Goal: Task Accomplishment & Management: Complete application form

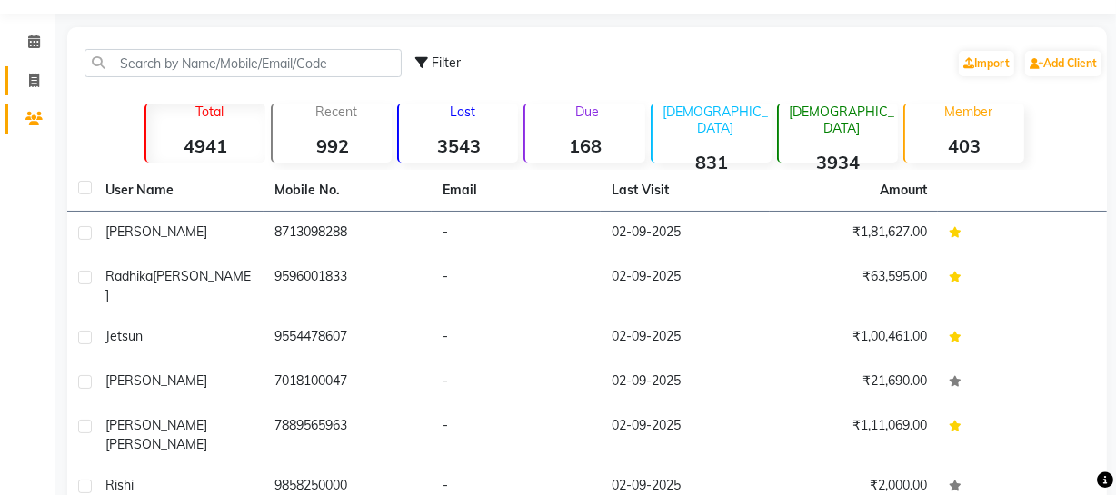
click at [26, 94] on link "Invoice" at bounding box center [27, 81] width 44 height 30
select select "service"
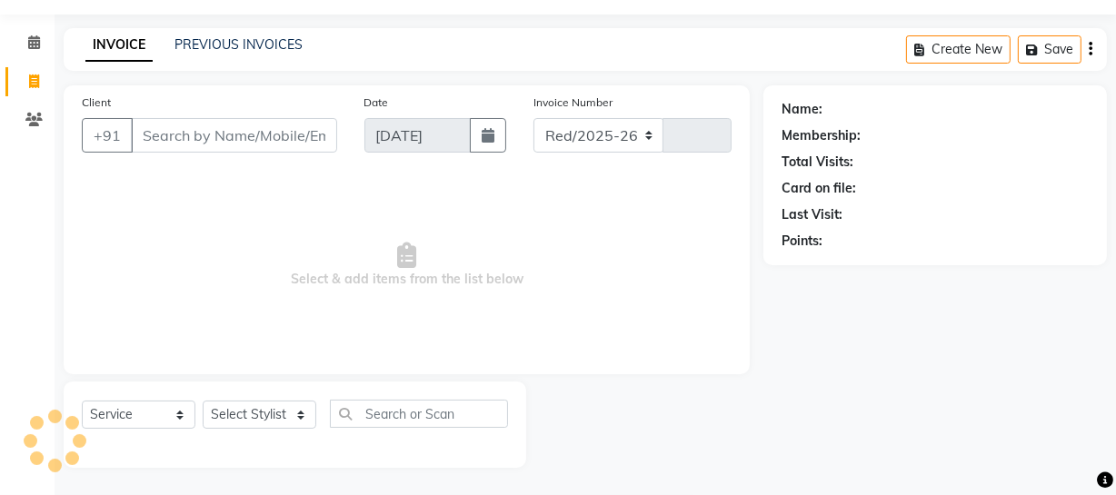
select select "735"
type input "3957"
select select "membership"
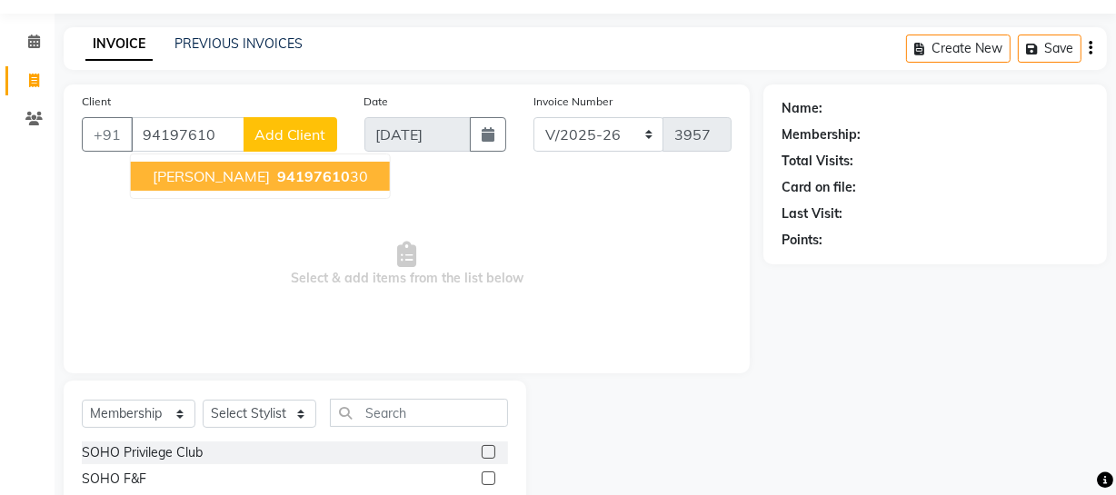
click at [225, 185] on span "[PERSON_NAME]" at bounding box center [211, 176] width 117 height 18
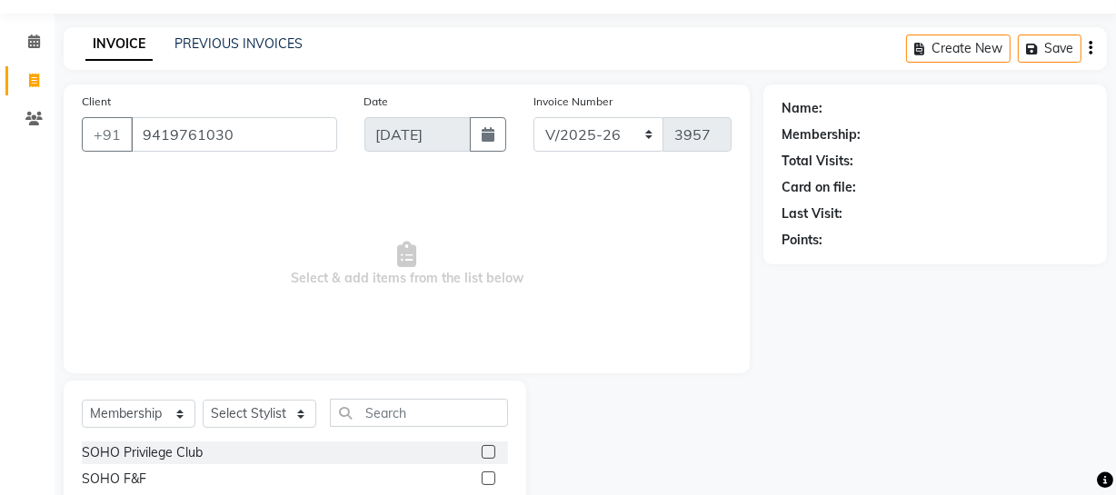
type input "9419761030"
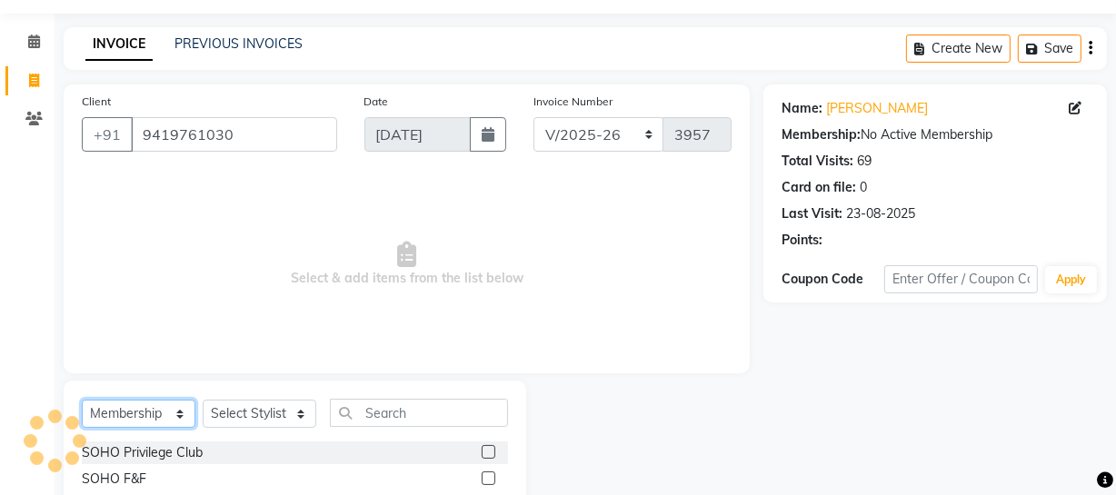
click at [137, 408] on select "Select Service Product Membership Package Voucher Prepaid Gift Card" at bounding box center [139, 414] width 114 height 28
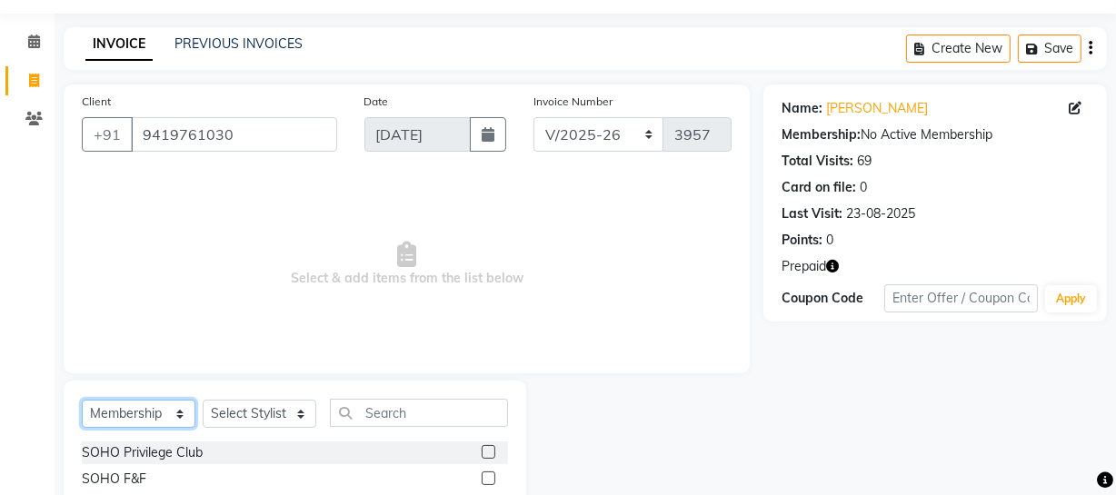
select select "service"
click at [82, 400] on select "Select Service Product Membership Package Voucher Prepaid Gift Card" at bounding box center [139, 414] width 114 height 28
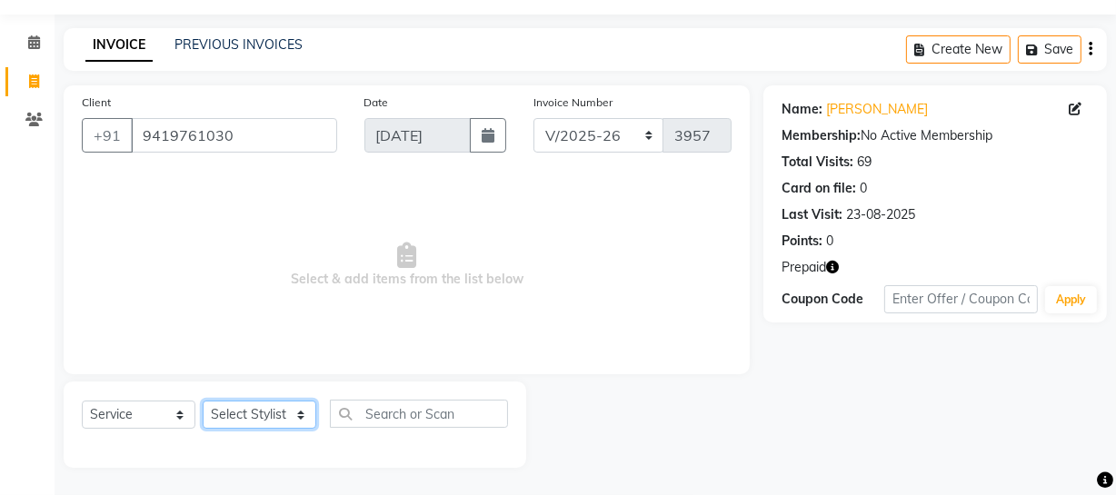
drag, startPoint x: 245, startPoint y: 412, endPoint x: 245, endPoint y: 401, distance: 10.9
click at [246, 412] on select "Select Stylist [PERSON_NAME] Adhamya [PERSON_NAME] [PERSON_NAME] [PERSON_NAME] …" at bounding box center [260, 415] width 114 height 28
select select "28501"
click at [203, 401] on select "Select Stylist [PERSON_NAME] Adhamya [PERSON_NAME] [PERSON_NAME] [PERSON_NAME] …" at bounding box center [260, 415] width 114 height 28
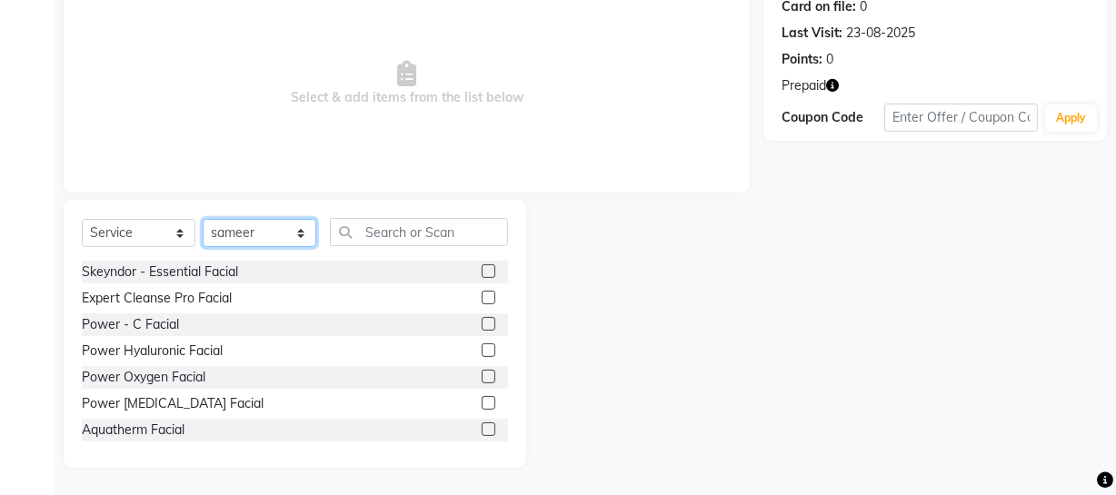
scroll to position [234, 0]
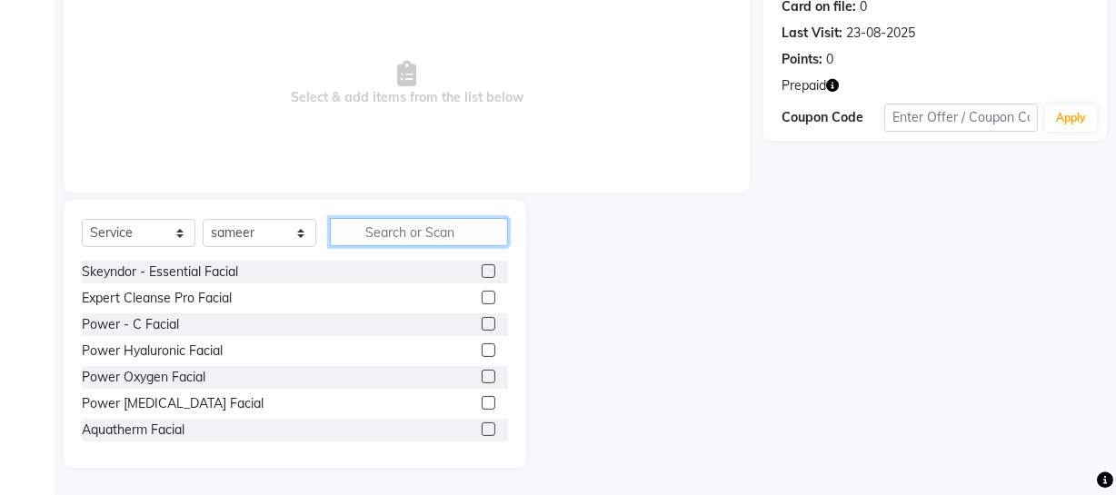
click at [364, 233] on input "text" at bounding box center [419, 232] width 178 height 28
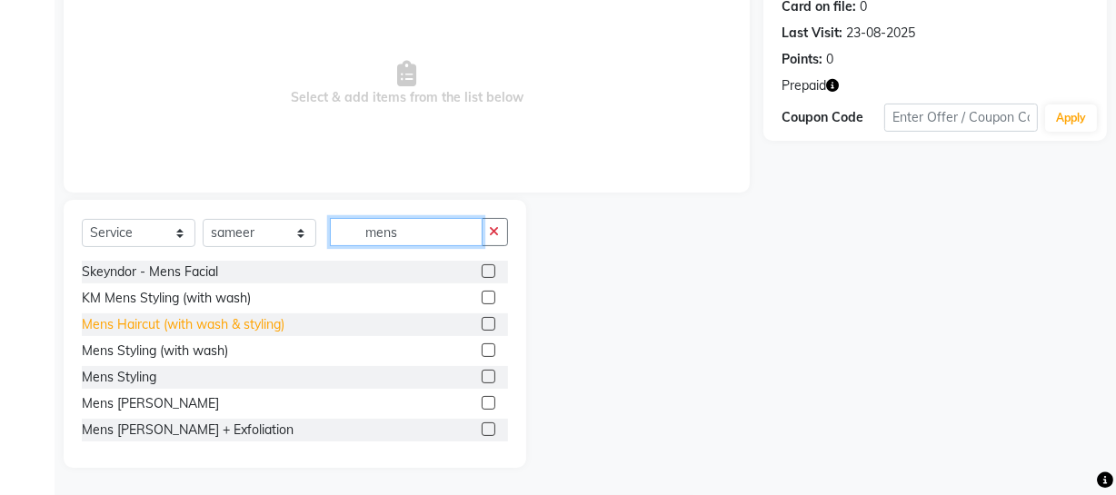
type input "mens"
click at [236, 325] on div "Mens Haircut (with wash & styling)" at bounding box center [183, 324] width 203 height 19
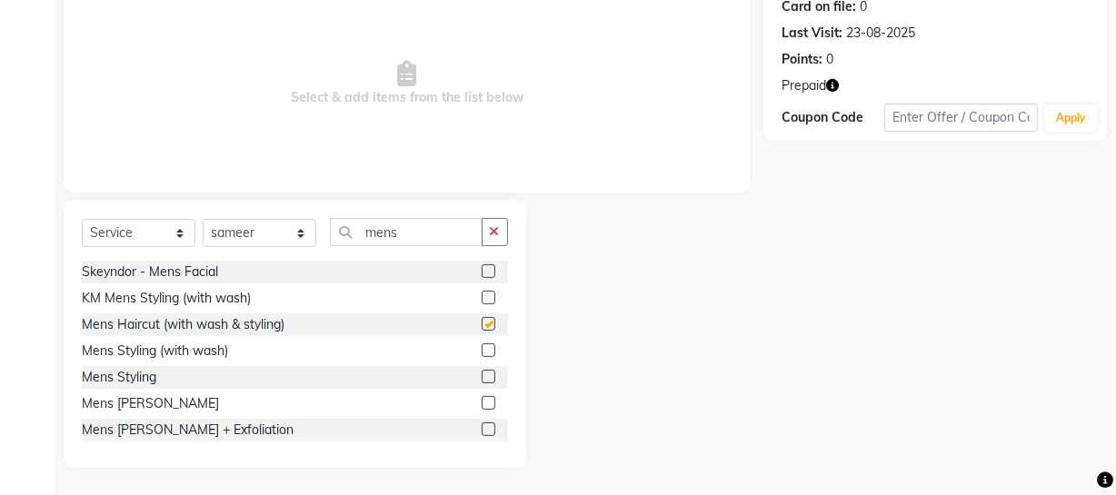
checkbox input "false"
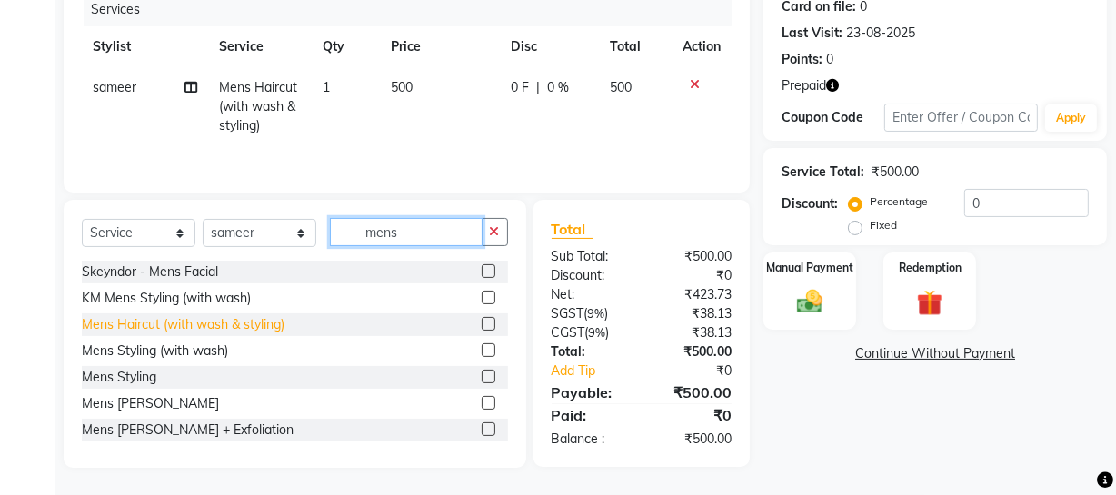
drag, startPoint x: 425, startPoint y: 237, endPoint x: 98, endPoint y: 320, distance: 337.5
click at [122, 315] on div "Select Service Product Membership Package Voucher Prepaid Gift Card Select Styl…" at bounding box center [295, 334] width 463 height 268
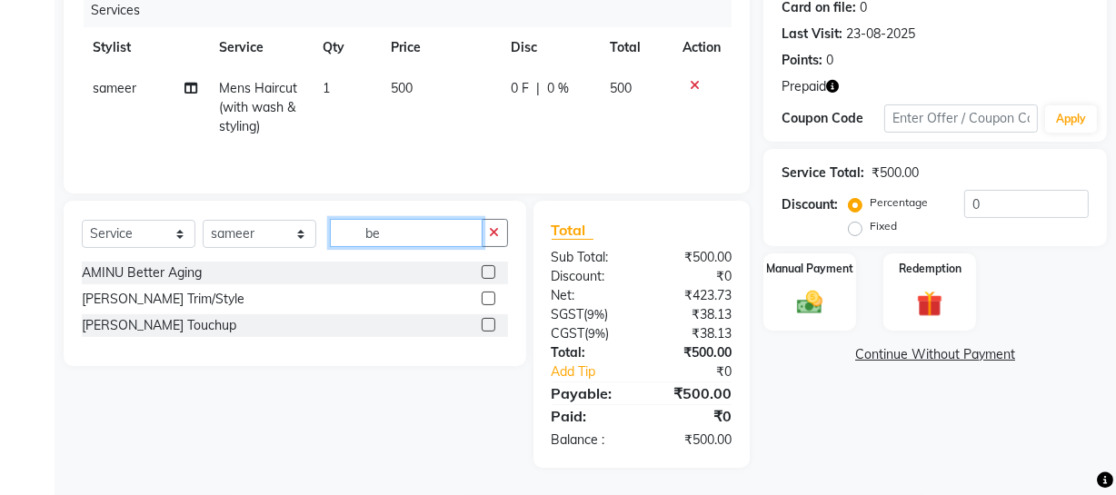
scroll to position [233, 0]
type input "be"
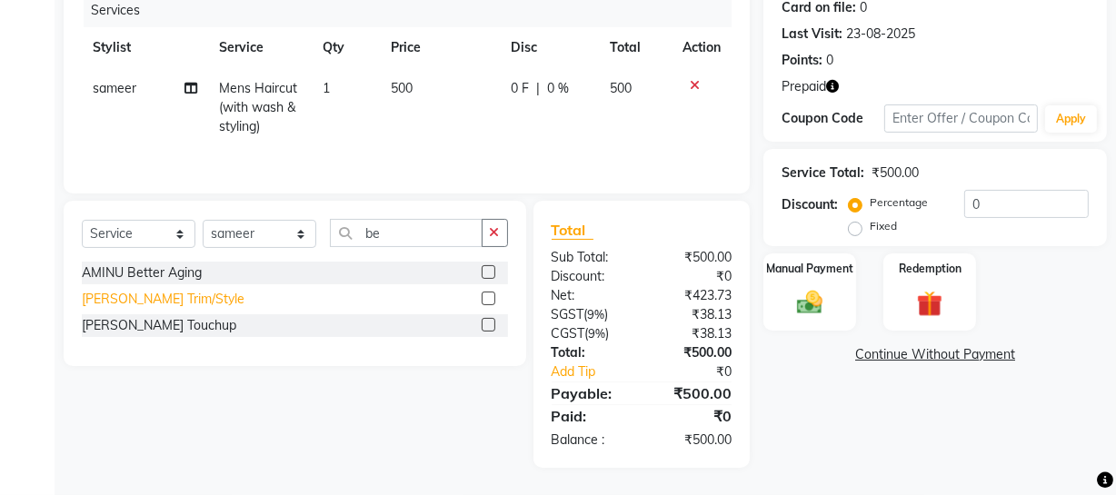
click at [152, 305] on div "[PERSON_NAME] Trim/Style" at bounding box center [163, 299] width 163 height 19
checkbox input "false"
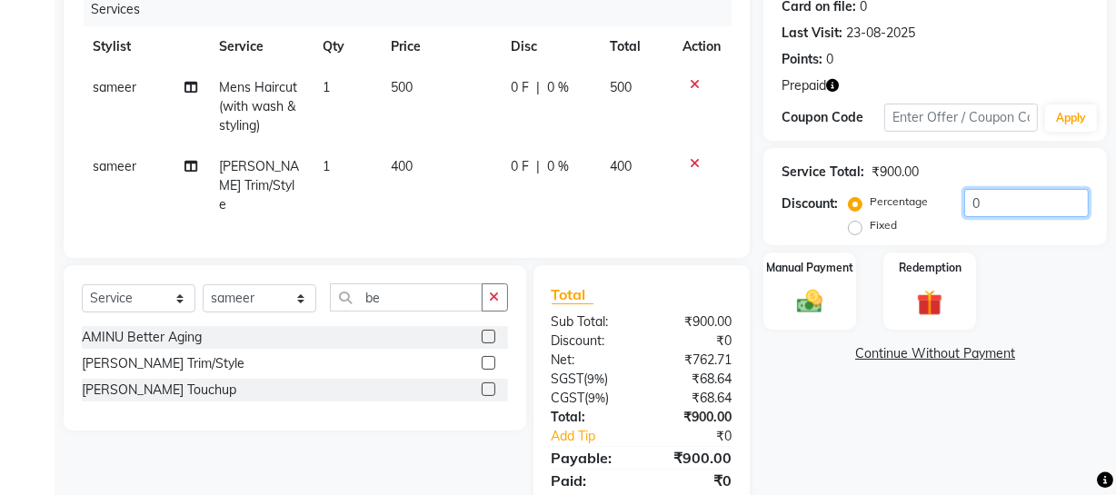
drag, startPoint x: 994, startPoint y: 196, endPoint x: 634, endPoint y: 340, distance: 386.7
click at [684, 314] on div "Client [PHONE_NUMBER] Date [DATE] Invoice Number Red/2025-26 V/2025 V/[PHONE_NU…" at bounding box center [585, 218] width 1071 height 629
type input "20"
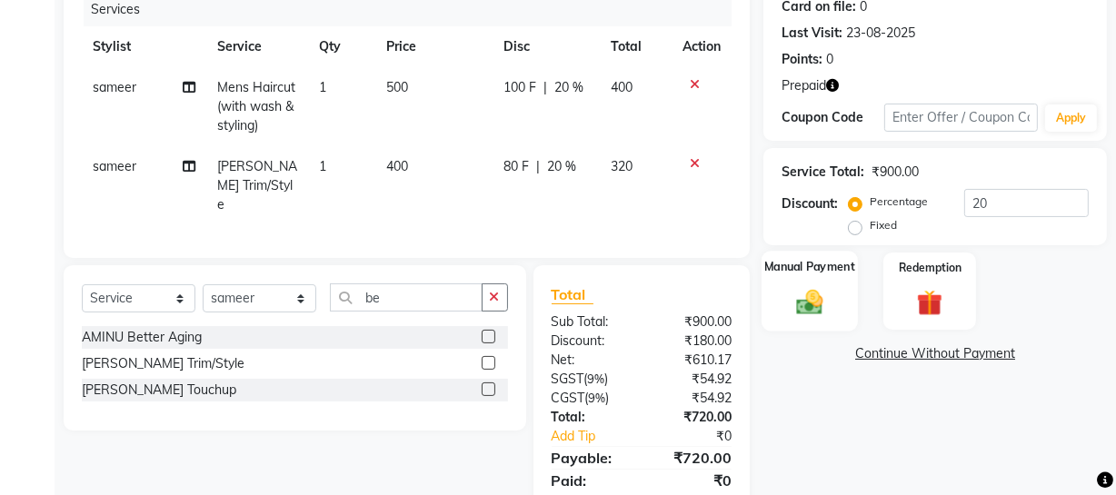
click at [790, 304] on img at bounding box center [810, 301] width 44 height 31
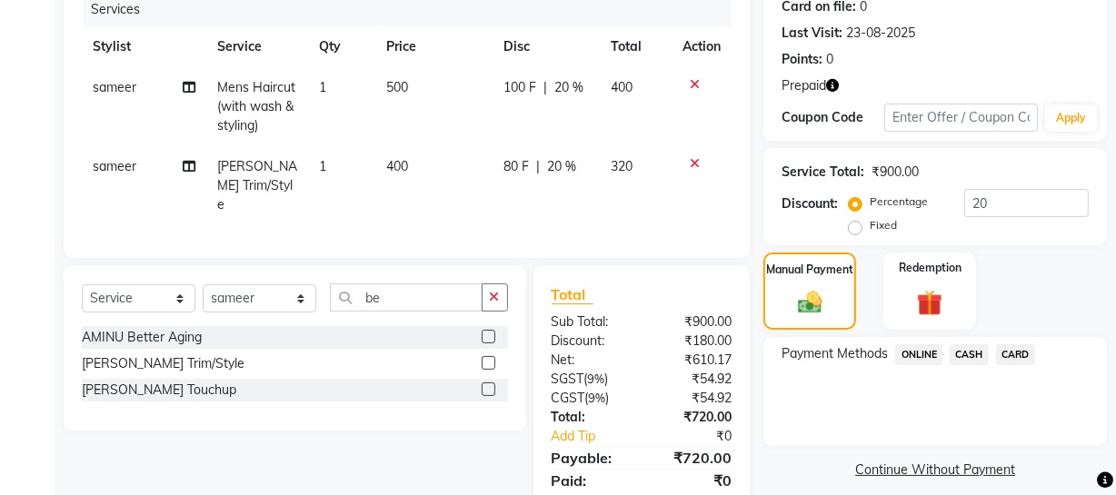
click at [906, 350] on span "ONLINE" at bounding box center [918, 355] width 47 height 21
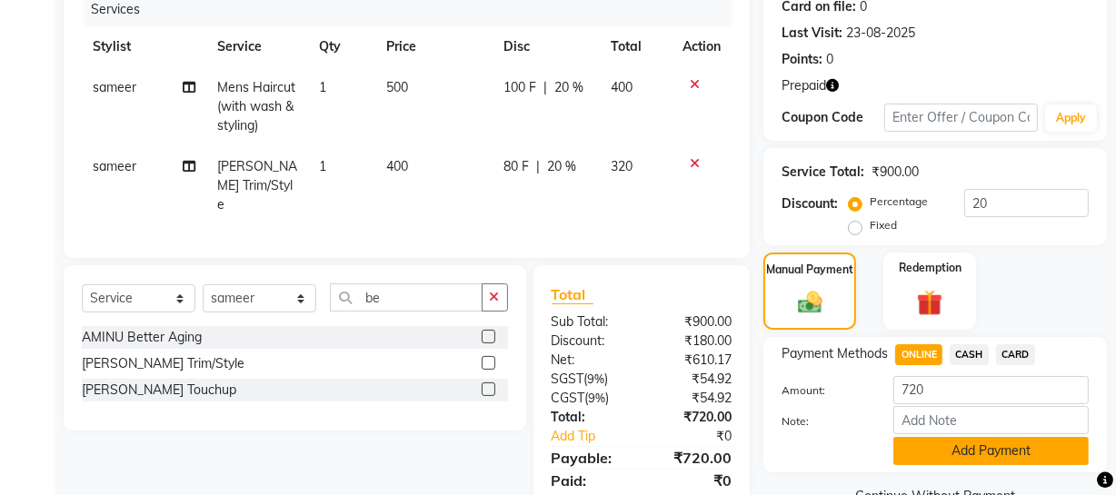
click at [927, 441] on button "Add Payment" at bounding box center [991, 451] width 195 height 28
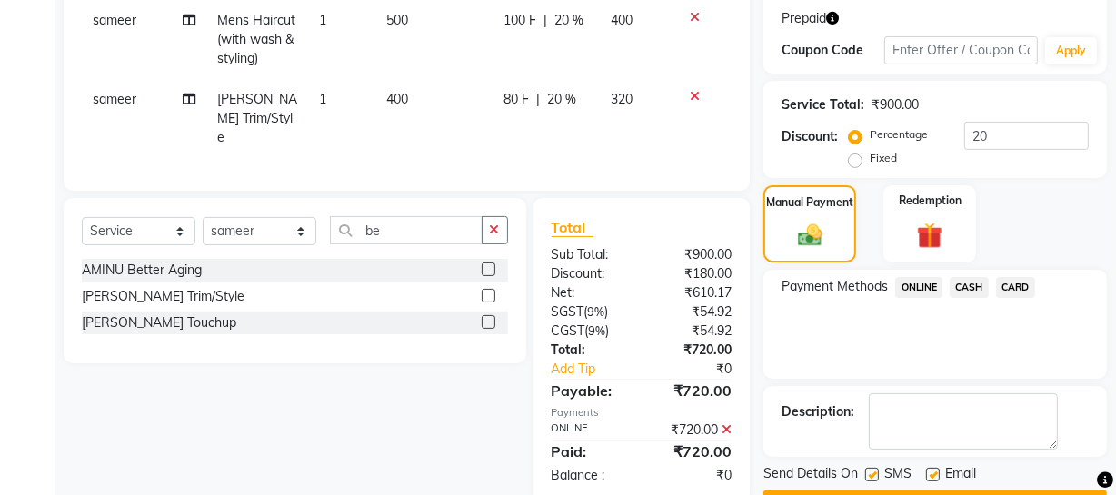
scroll to position [350, 0]
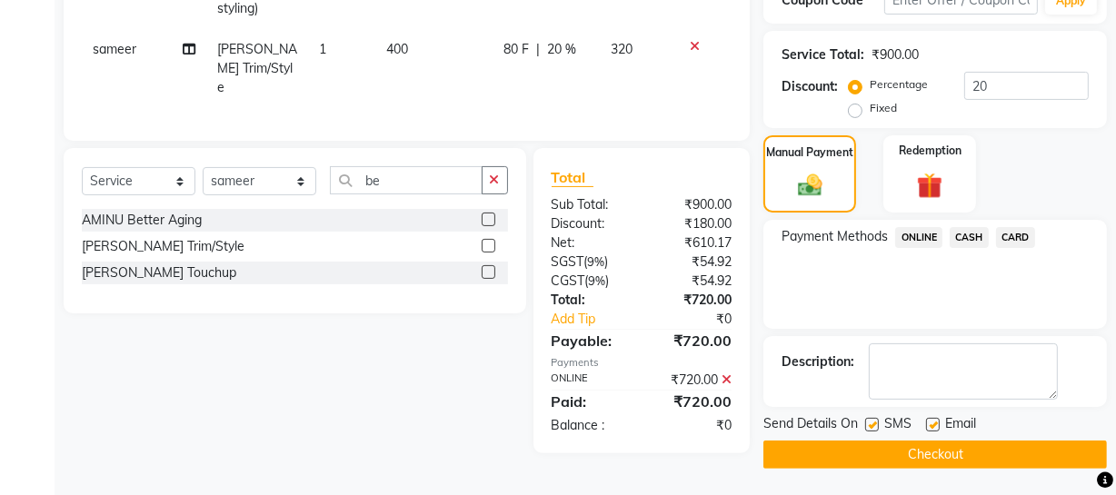
click at [992, 450] on button "Checkout" at bounding box center [936, 455] width 344 height 28
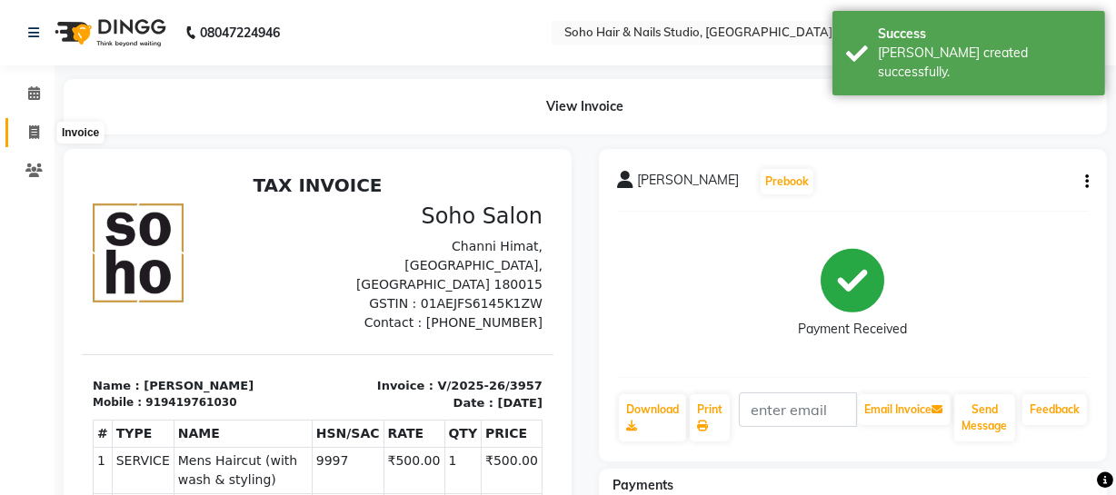
click at [36, 125] on icon at bounding box center [34, 132] width 10 height 14
select select "service"
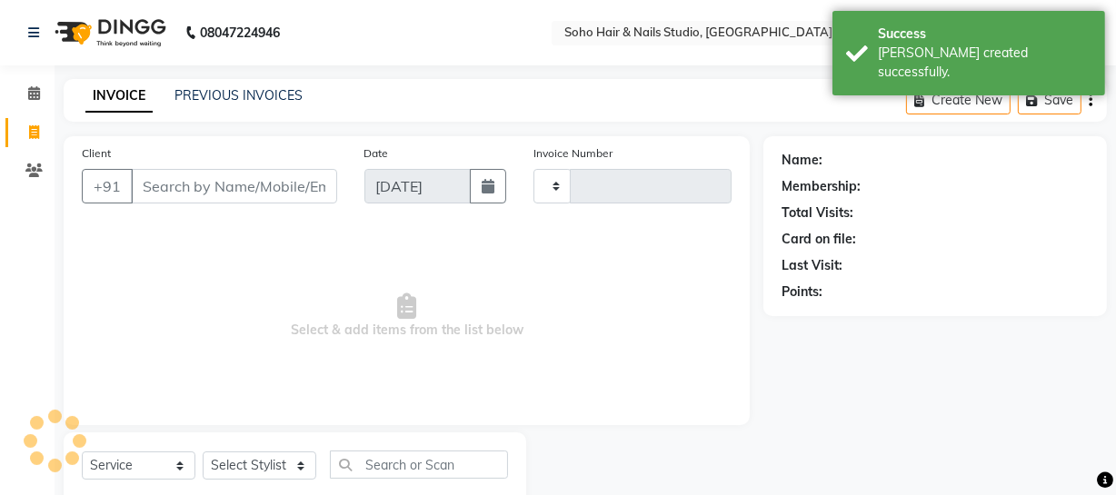
type input "3958"
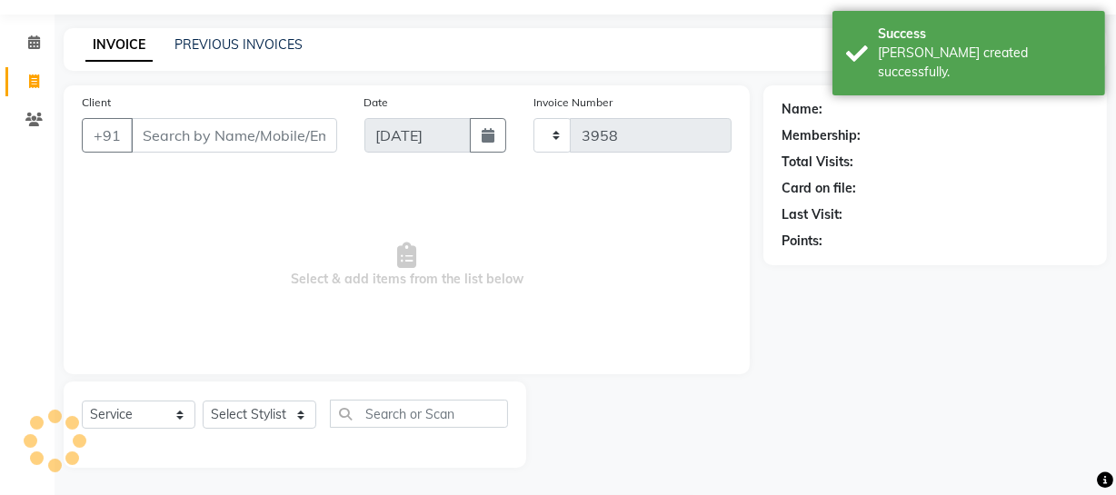
select select "735"
select select "membership"
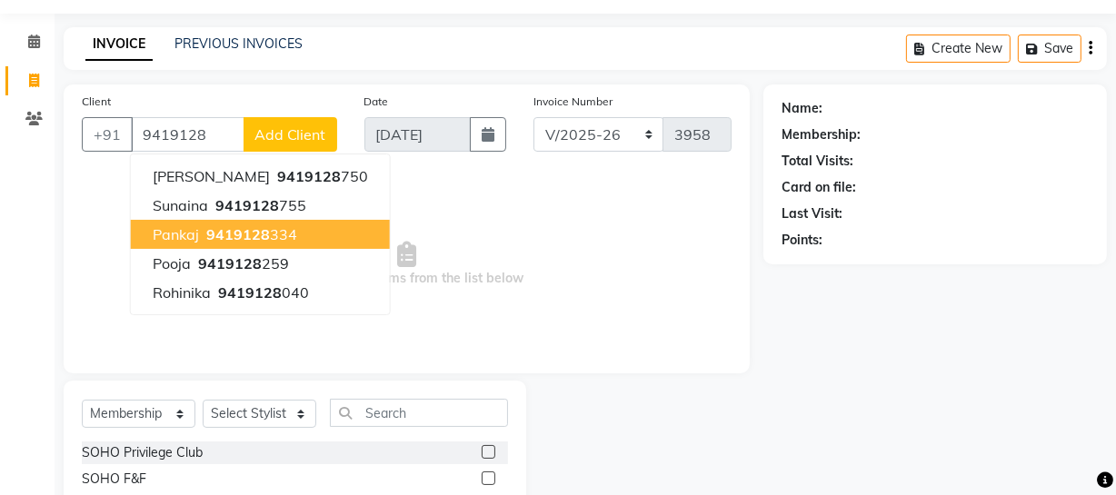
click at [255, 232] on span "9419128" at bounding box center [238, 234] width 64 height 18
type input "9419128334"
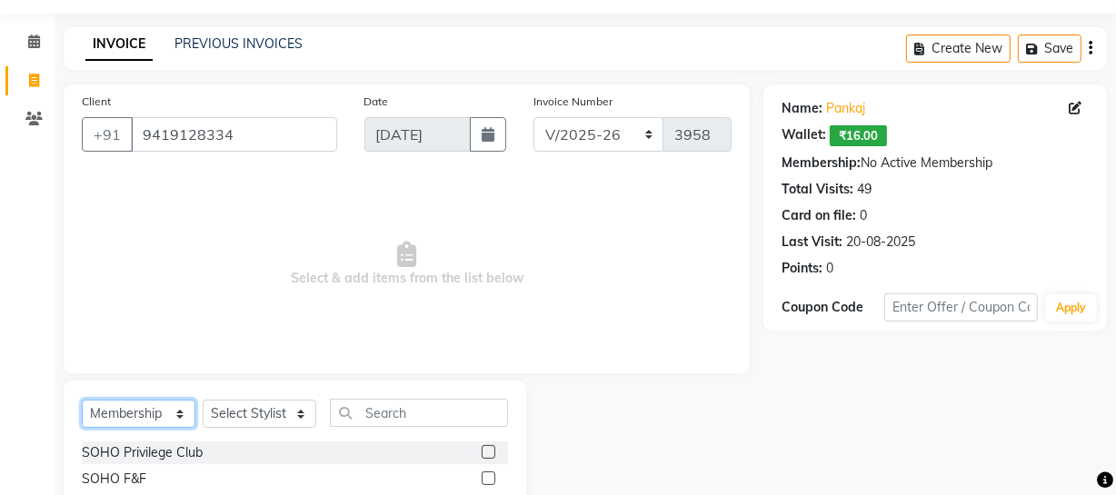
click at [137, 420] on select "Select Service Product Membership Package Voucher Prepaid Gift Card" at bounding box center [139, 414] width 114 height 28
select select "service"
click at [82, 400] on select "Select Service Product Membership Package Voucher Prepaid Gift Card" at bounding box center [139, 414] width 114 height 28
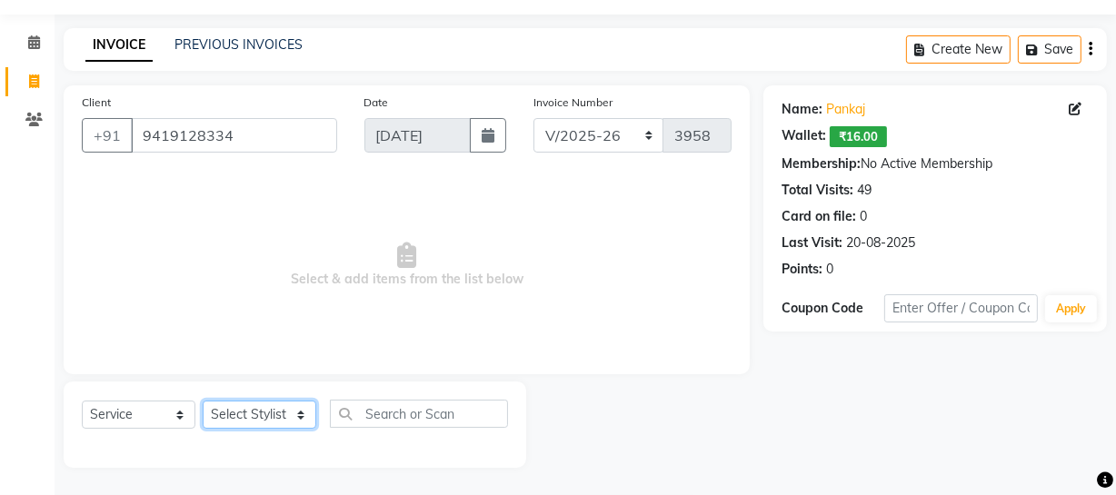
drag, startPoint x: 234, startPoint y: 404, endPoint x: 244, endPoint y: 419, distance: 18.4
click at [244, 417] on select "Select Stylist [PERSON_NAME] Adhamya [PERSON_NAME] [PERSON_NAME] [PERSON_NAME] …" at bounding box center [260, 415] width 114 height 28
select select "11749"
click at [203, 401] on select "Select Stylist [PERSON_NAME] Adhamya [PERSON_NAME] [PERSON_NAME] [PERSON_NAME] …" at bounding box center [260, 415] width 114 height 28
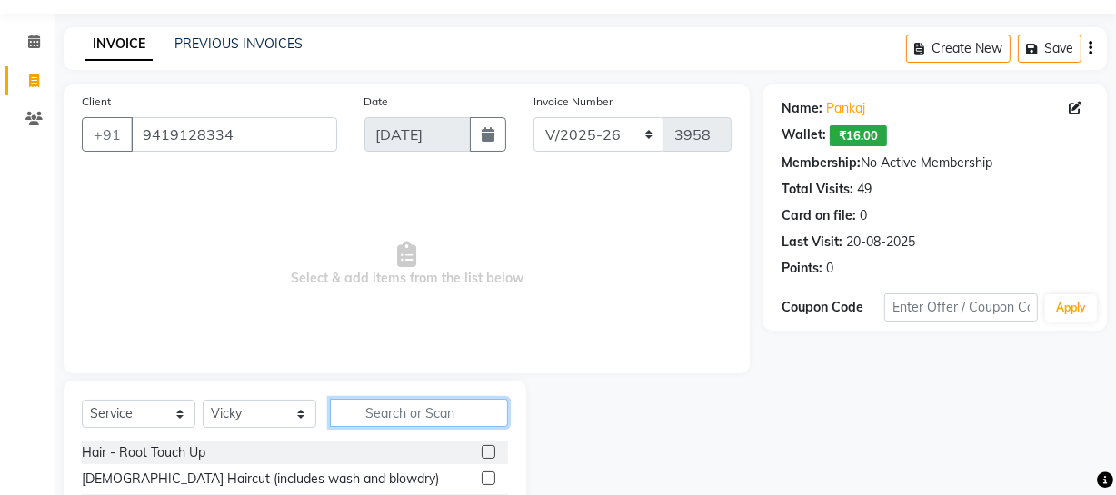
click at [373, 426] on input "text" at bounding box center [419, 413] width 178 height 28
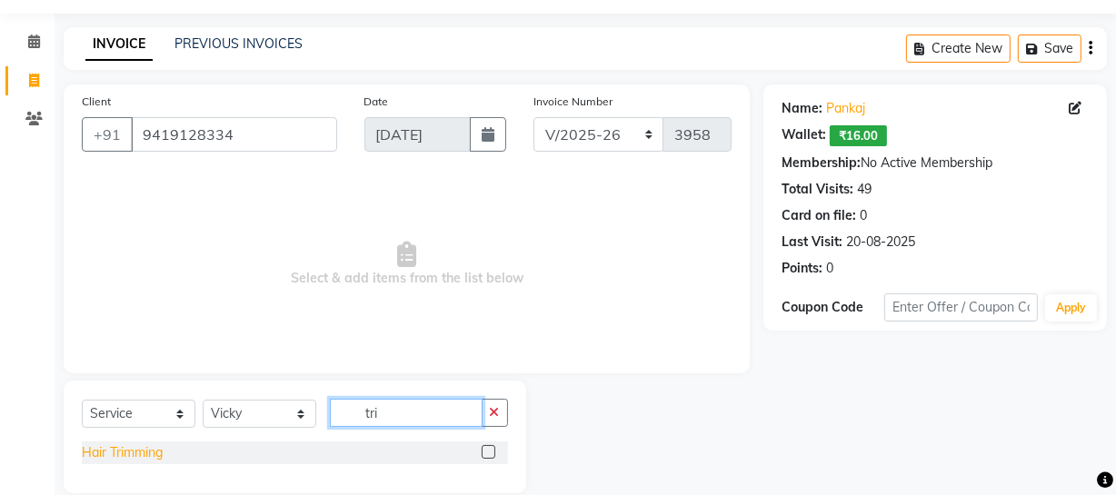
type input "tri"
click at [94, 445] on div "Hair Trimming" at bounding box center [122, 453] width 81 height 19
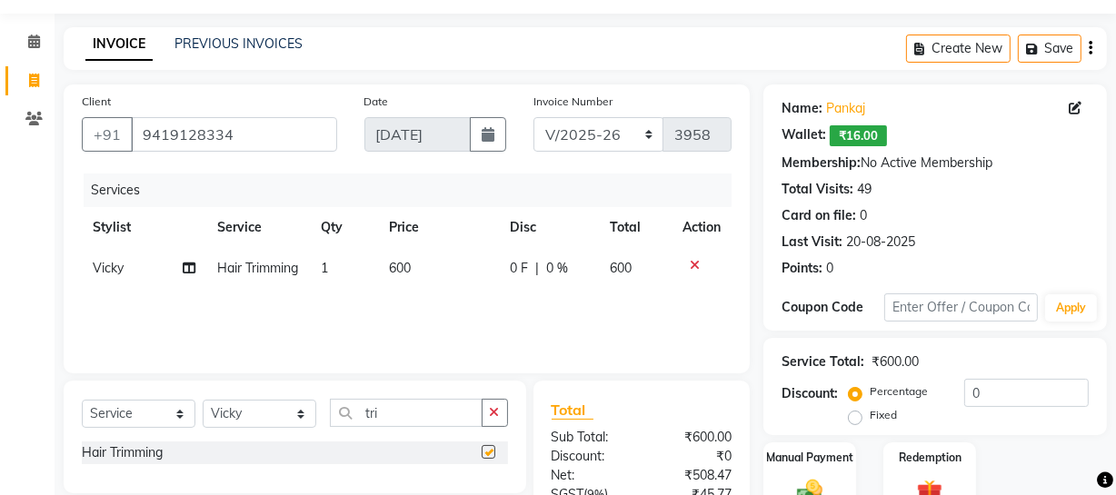
checkbox input "false"
click at [245, 407] on select "Select Stylist [PERSON_NAME] Adhamya [PERSON_NAME] [PERSON_NAME] [PERSON_NAME] …" at bounding box center [260, 414] width 114 height 28
select select "13571"
click at [203, 400] on select "Select Stylist [PERSON_NAME] Adhamya [PERSON_NAME] [PERSON_NAME] [PERSON_NAME] …" at bounding box center [260, 414] width 114 height 28
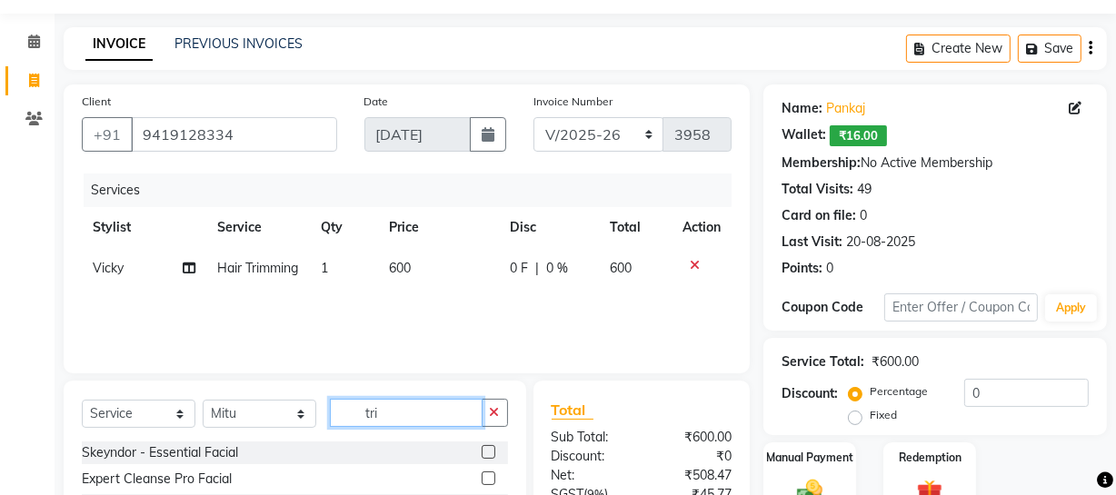
click at [414, 410] on input "tri" at bounding box center [406, 413] width 153 height 28
click at [413, 410] on input "tri" at bounding box center [406, 413] width 153 height 28
type input "thr"
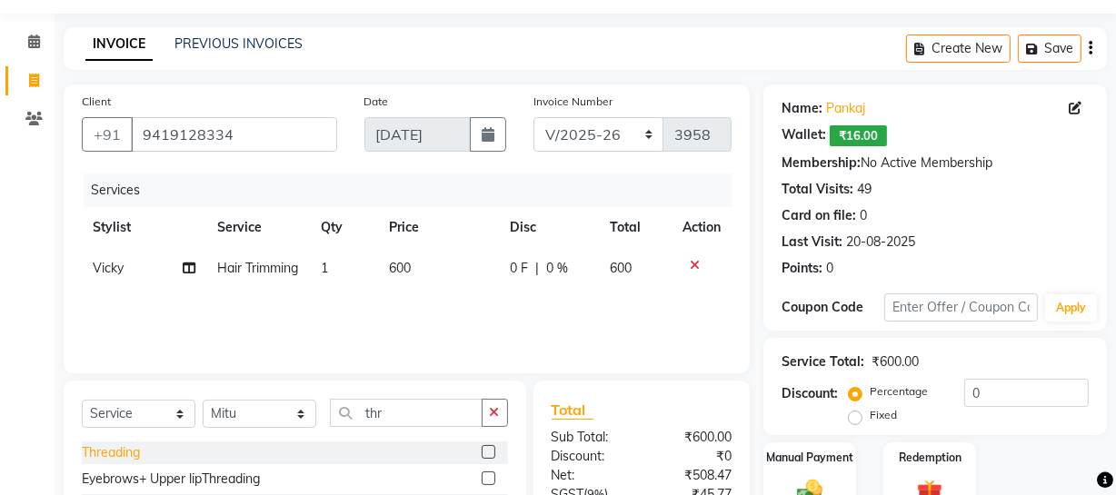
click at [125, 454] on div "Threading" at bounding box center [111, 453] width 58 height 19
checkbox input "false"
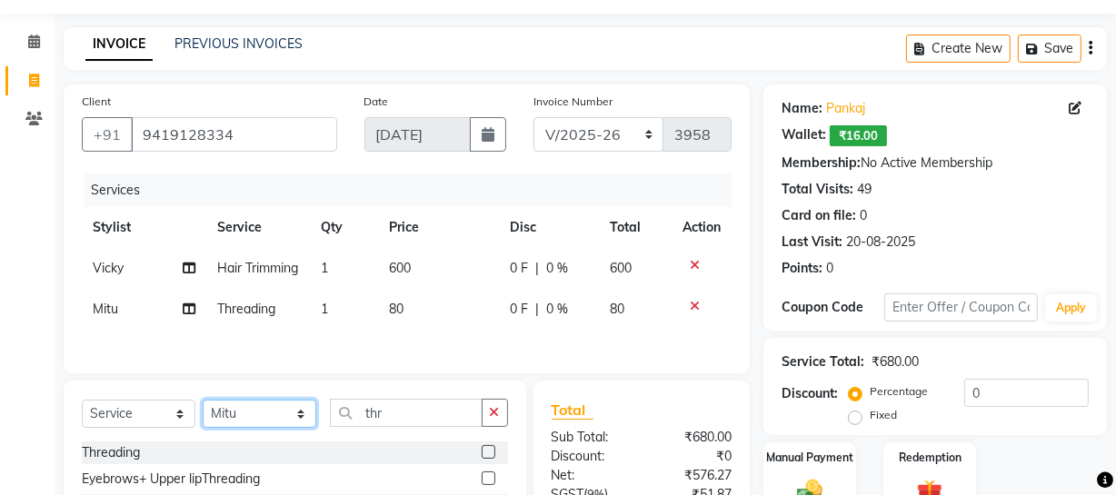
click at [246, 428] on select "Select Stylist [PERSON_NAME] Adhamya [PERSON_NAME] [PERSON_NAME] [PERSON_NAME] …" at bounding box center [260, 414] width 114 height 28
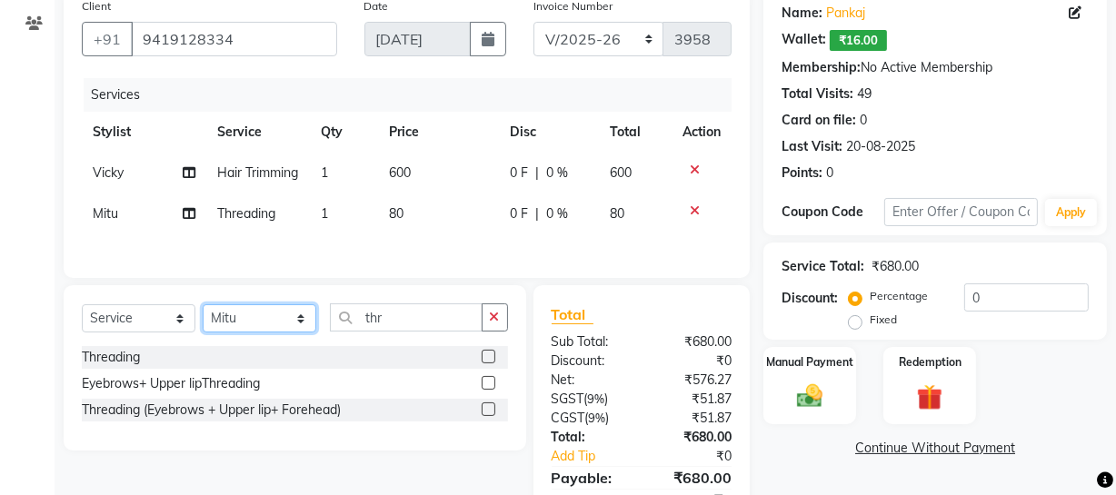
scroll to position [254, 0]
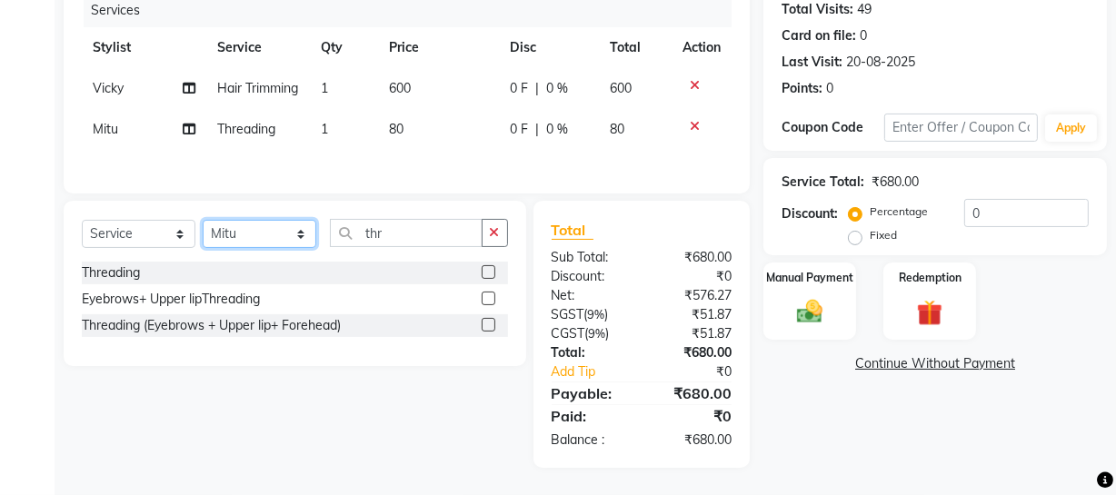
click at [295, 233] on select "Select Stylist [PERSON_NAME] Adhamya [PERSON_NAME] [PERSON_NAME] [PERSON_NAME] …" at bounding box center [260, 234] width 114 height 28
select select "30406"
click at [203, 220] on select "Select Stylist [PERSON_NAME] Adhamya [PERSON_NAME] [PERSON_NAME] [PERSON_NAME] …" at bounding box center [260, 234] width 114 height 28
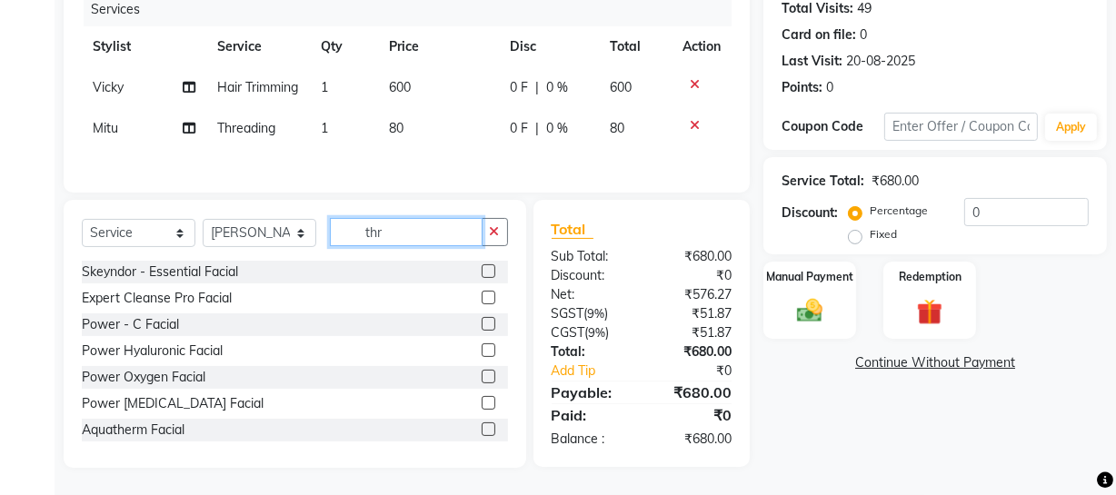
drag, startPoint x: 425, startPoint y: 232, endPoint x: 49, endPoint y: 263, distance: 376.7
click at [64, 264] on div "Select Service Product Membership Package Voucher Prepaid Gift Card Select Styl…" at bounding box center [295, 334] width 463 height 268
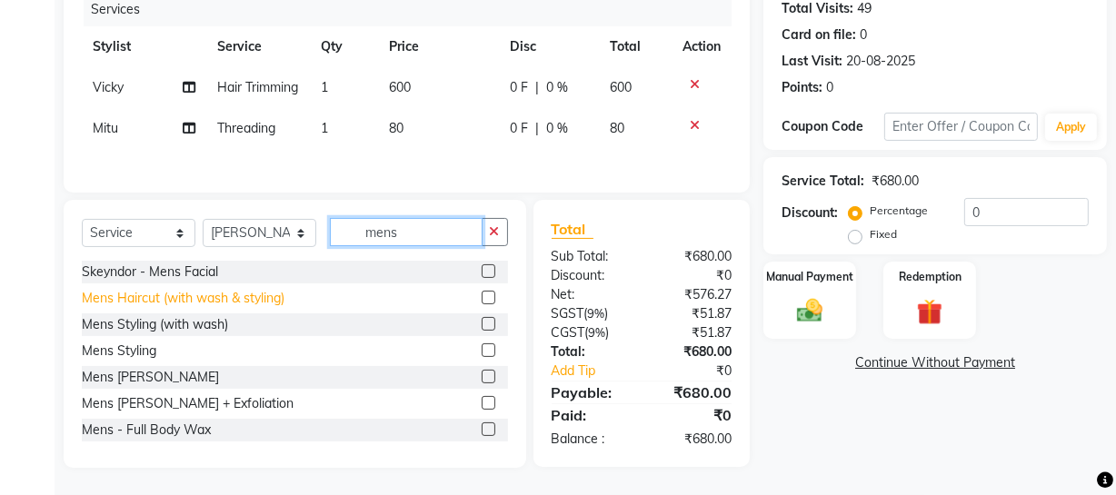
type input "mens"
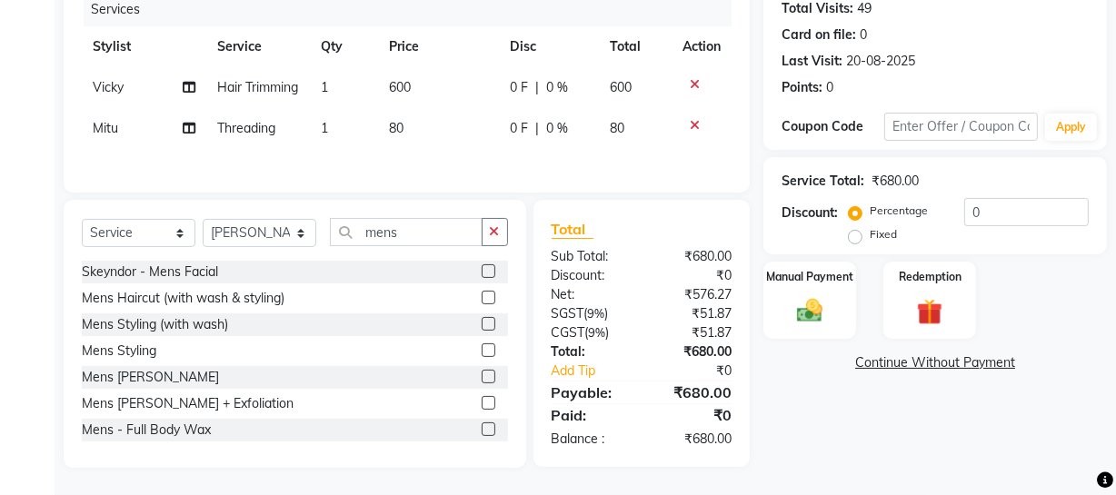
click at [155, 294] on div "Mens Haircut (with wash & styling)" at bounding box center [183, 298] width 203 height 19
checkbox input "false"
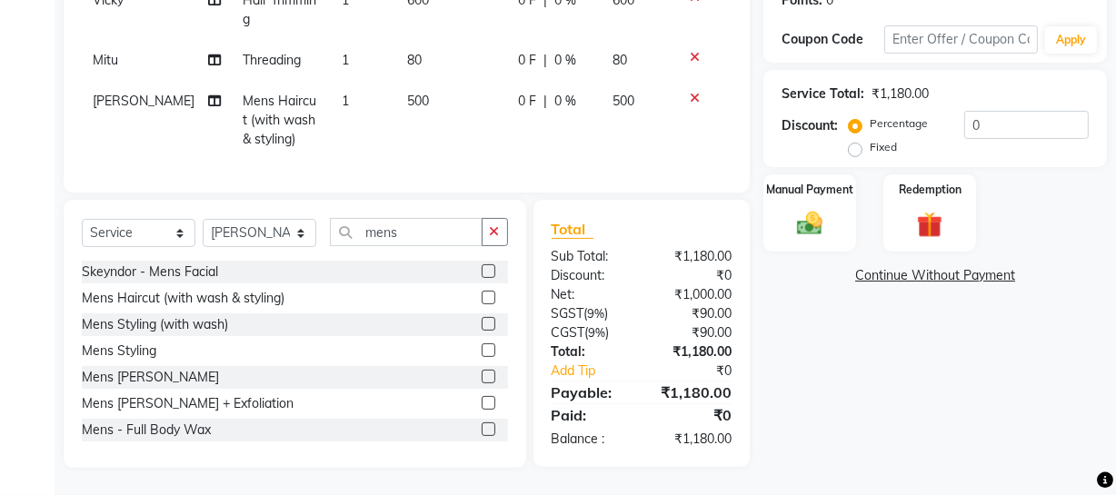
scroll to position [333, 0]
click at [148, 239] on select "Select Service Product Membership Package Voucher Prepaid Gift Card" at bounding box center [139, 233] width 114 height 28
select select "membership"
click at [82, 219] on select "Select Service Product Membership Package Voucher Prepaid Gift Card" at bounding box center [139, 233] width 114 height 28
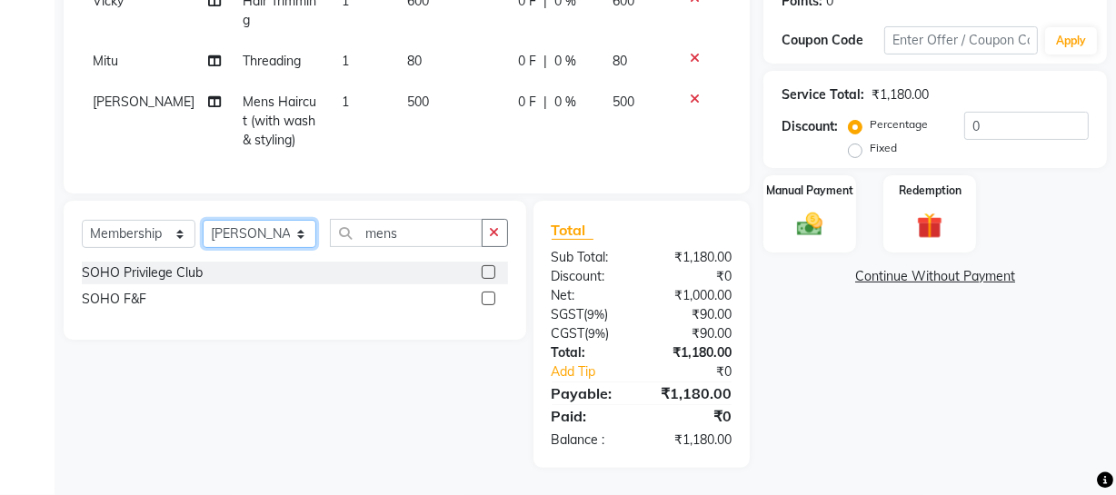
click at [250, 232] on select "Select Stylist [PERSON_NAME] Adhamya [PERSON_NAME] [PERSON_NAME] [PERSON_NAME] …" at bounding box center [260, 234] width 114 height 28
select select "22783"
click at [203, 220] on select "Select Stylist [PERSON_NAME] Adhamya [PERSON_NAME] [PERSON_NAME] [PERSON_NAME] …" at bounding box center [260, 234] width 114 height 28
click at [155, 271] on div "SOHO Privilege Club" at bounding box center [142, 273] width 121 height 19
select select "select"
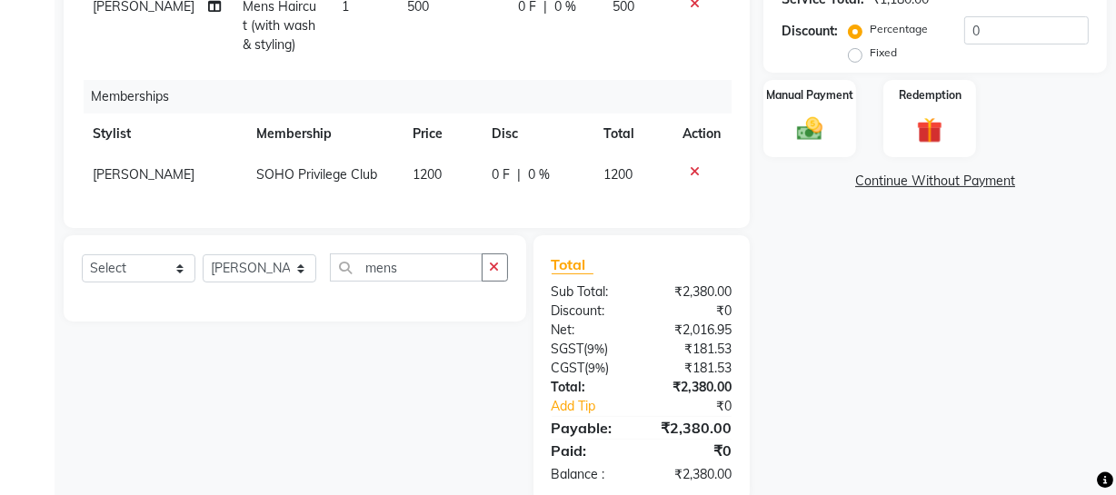
scroll to position [415, 0]
drag, startPoint x: 998, startPoint y: 35, endPoint x: 605, endPoint y: 70, distance: 394.3
click at [648, 67] on div "Client [PHONE_NUMBER] Date [DATE] Invoice Number Red/2025-26 V/2025 V/[PHONE_NU…" at bounding box center [585, 111] width 1071 height 781
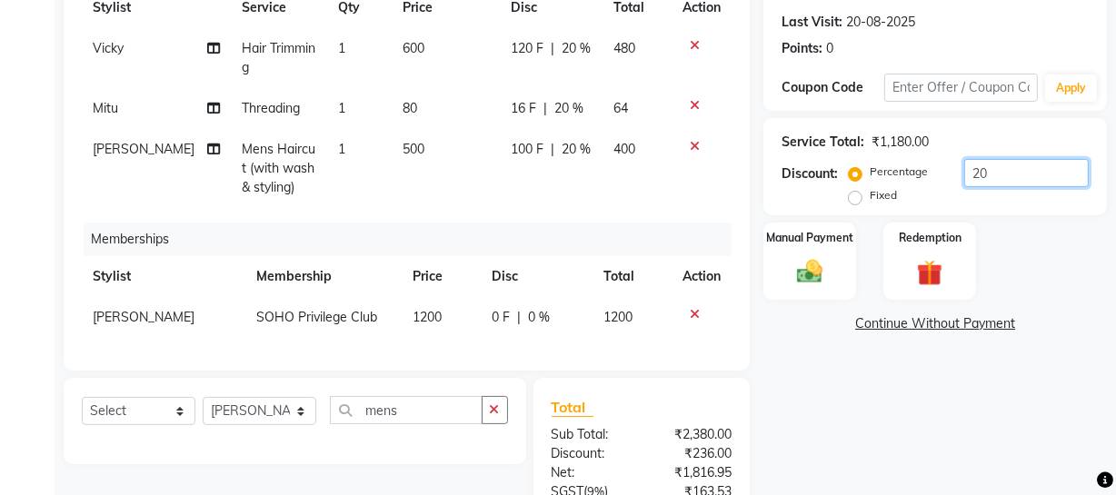
scroll to position [463, 0]
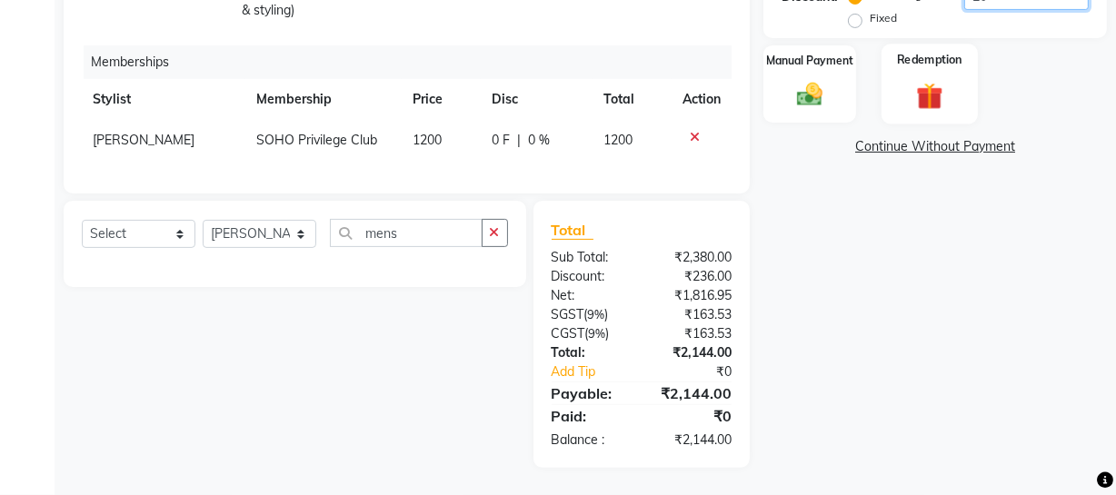
type input "20"
click at [970, 64] on div "Redemption" at bounding box center [930, 84] width 96 height 81
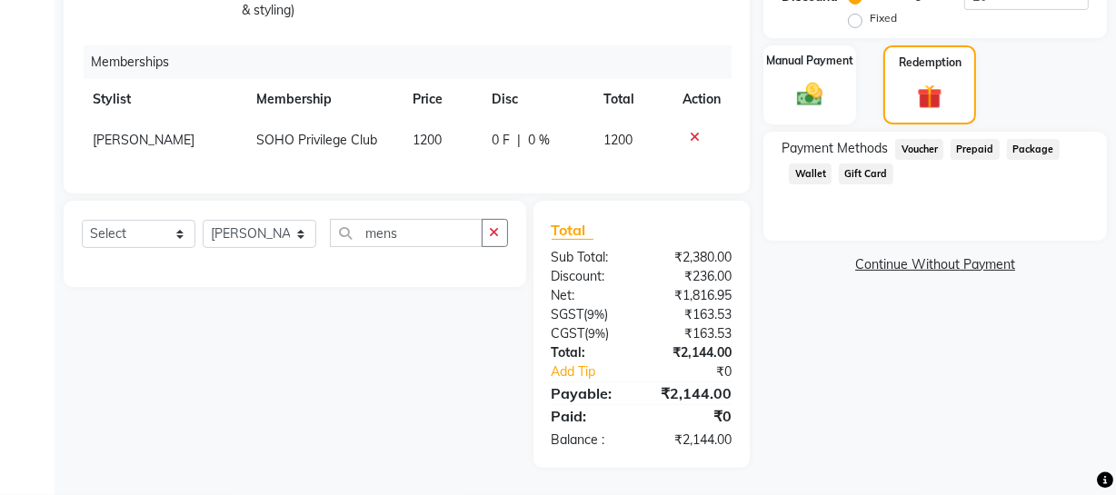
click at [814, 164] on span "Wallet" at bounding box center [810, 174] width 43 height 21
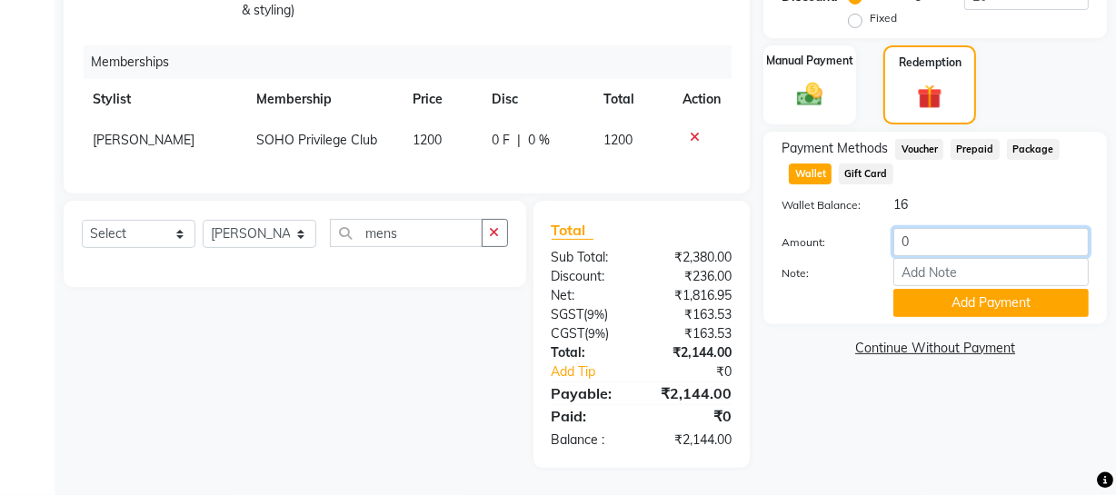
drag, startPoint x: 934, startPoint y: 226, endPoint x: 653, endPoint y: 237, distance: 282.0
click at [684, 236] on div "Client [PHONE_NUMBER] Date [DATE] Invoice Number Red/2025-26 V/2025 V/[PHONE_NU…" at bounding box center [585, 77] width 1071 height 781
type input "7"
type input "4"
click at [968, 292] on button "Add Payment" at bounding box center [991, 303] width 195 height 28
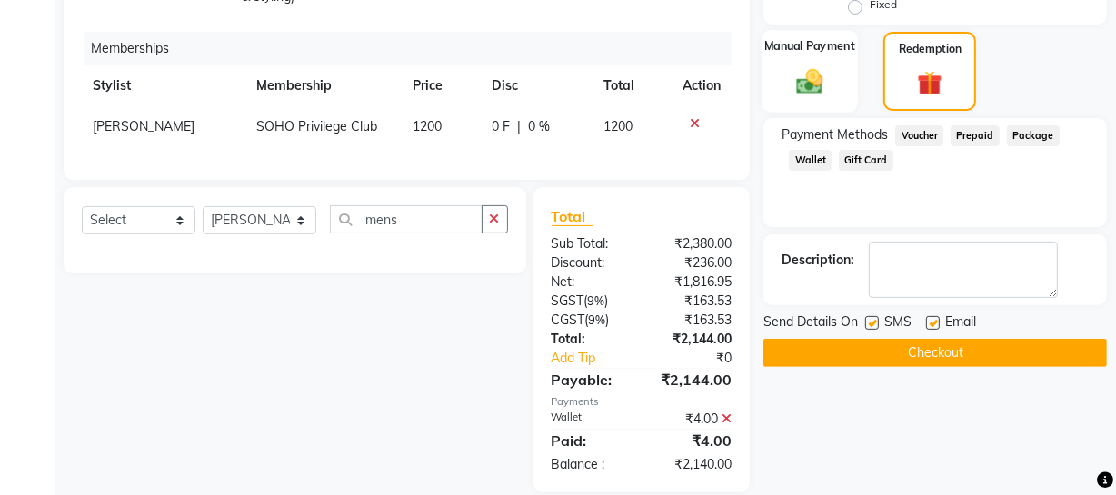
click at [822, 79] on img at bounding box center [810, 80] width 44 height 31
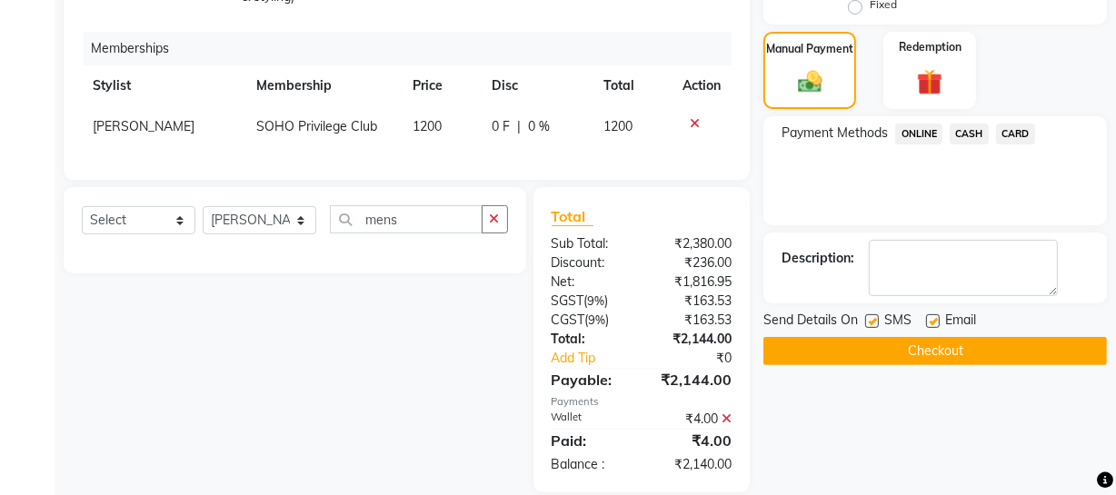
click at [964, 134] on span "CASH" at bounding box center [969, 134] width 39 height 21
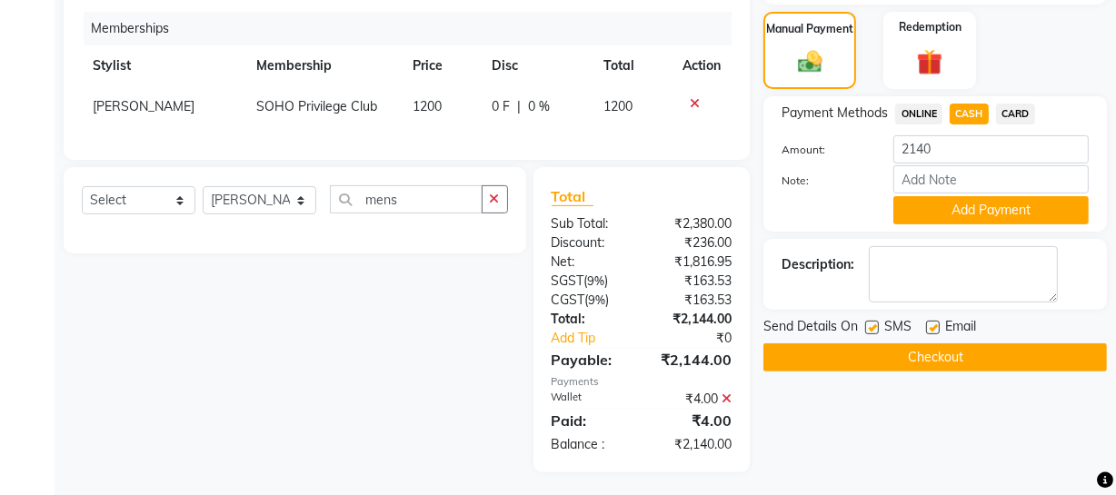
scroll to position [500, 0]
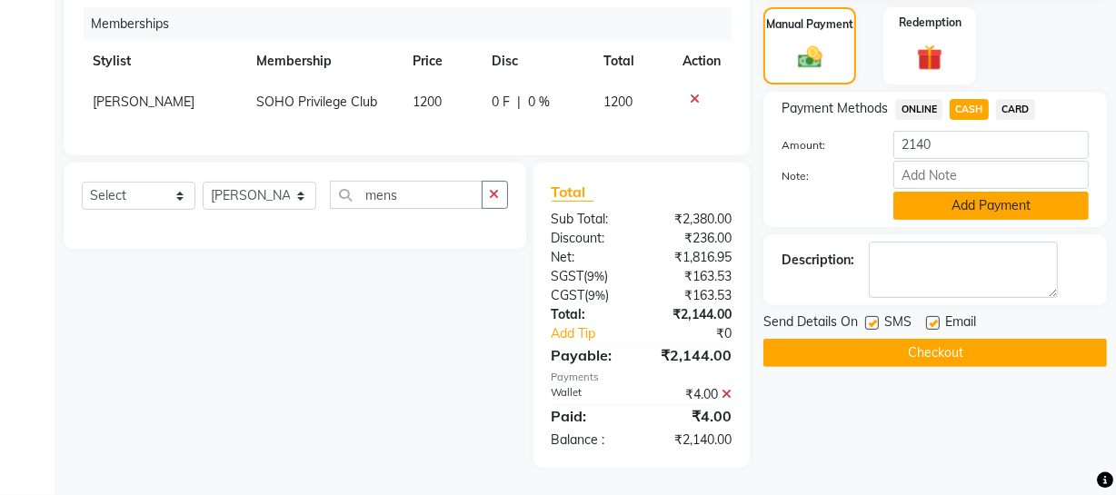
click at [934, 192] on button "Add Payment" at bounding box center [991, 206] width 195 height 28
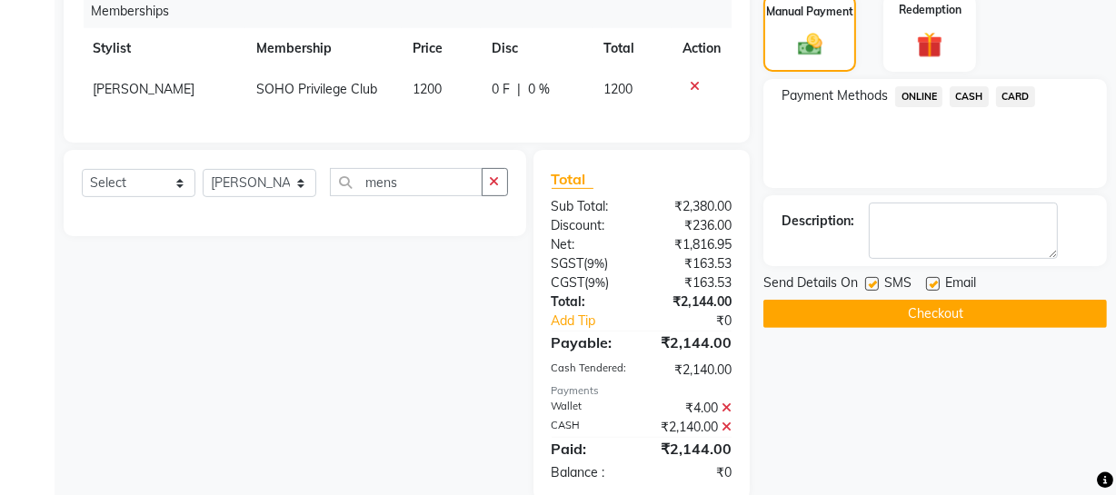
click at [873, 309] on button "Checkout" at bounding box center [936, 314] width 344 height 28
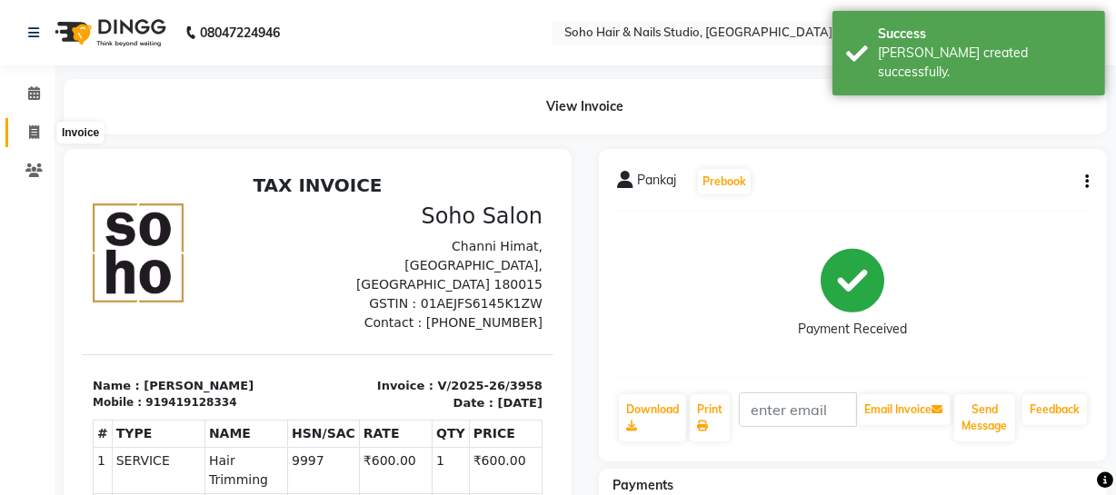
click at [35, 131] on icon at bounding box center [34, 132] width 10 height 14
select select "service"
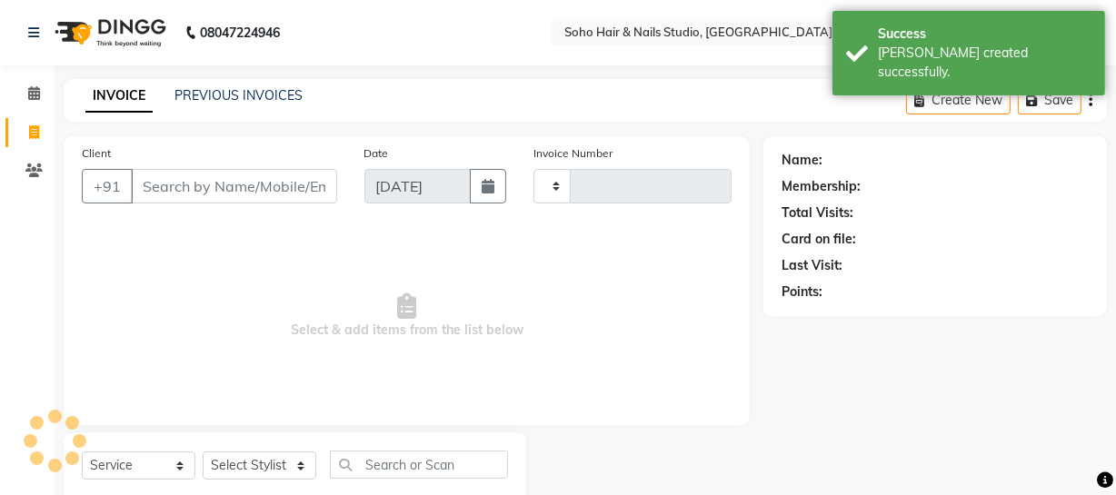
scroll to position [52, 0]
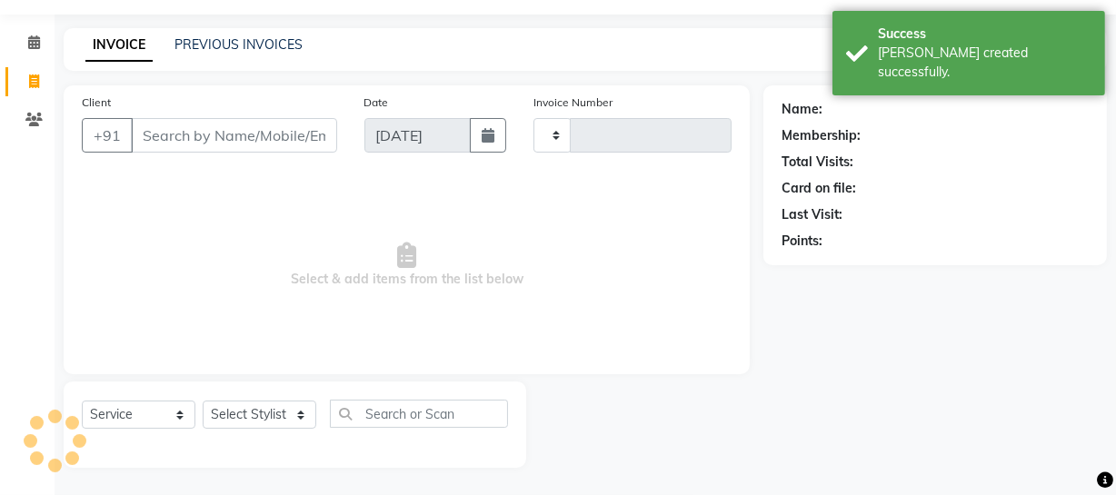
type input "3959"
select select "735"
select select "membership"
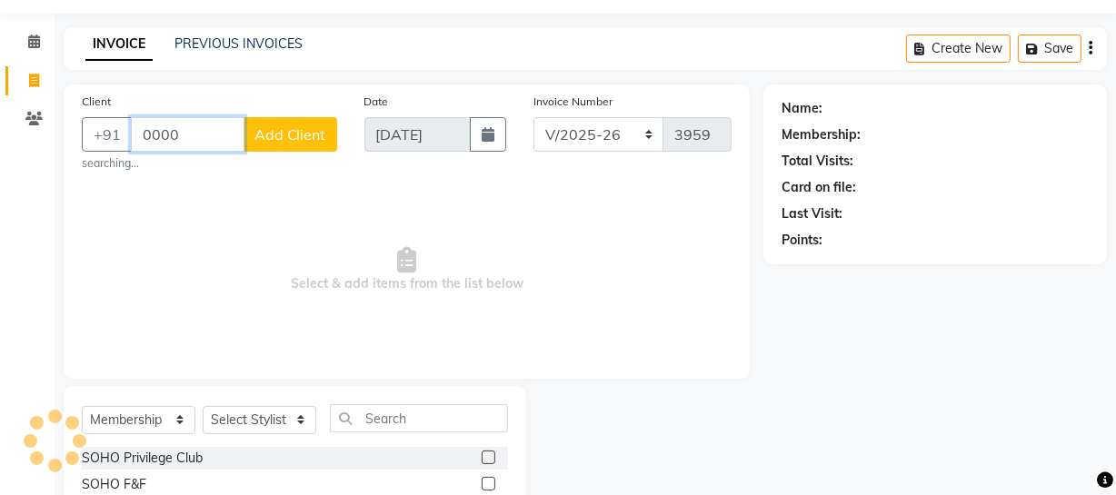
click at [194, 136] on input "0000" at bounding box center [188, 134] width 114 height 35
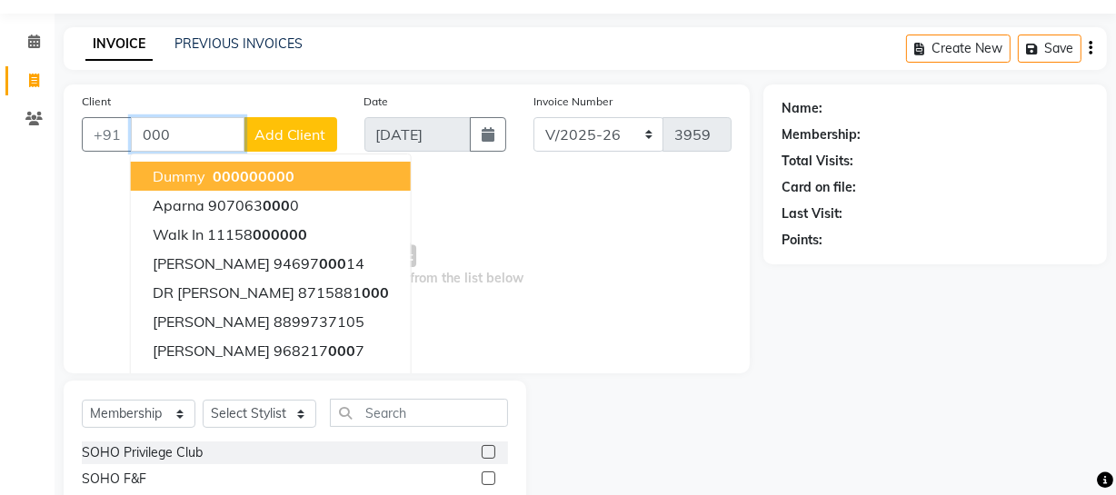
click at [201, 171] on span "Dummy" at bounding box center [179, 176] width 53 height 18
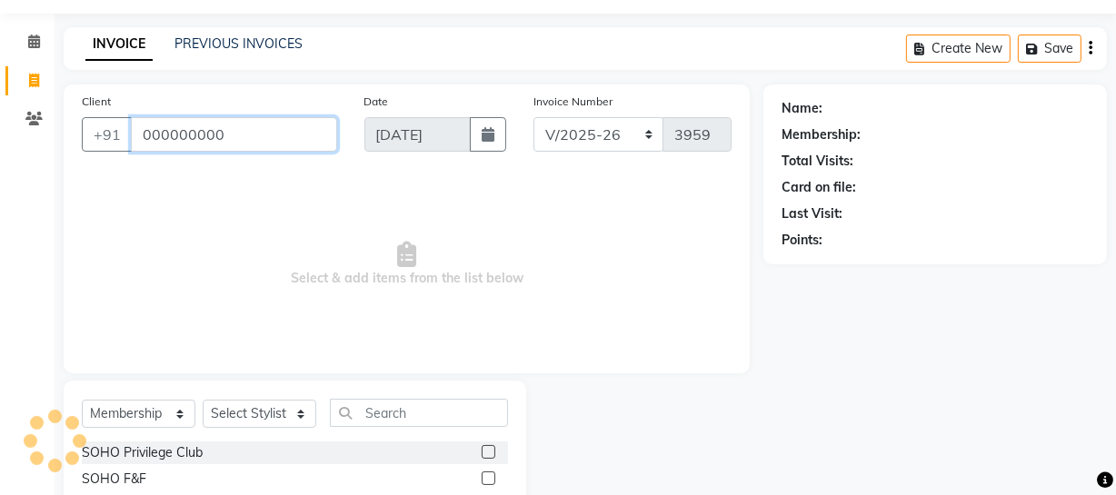
type input "000000000"
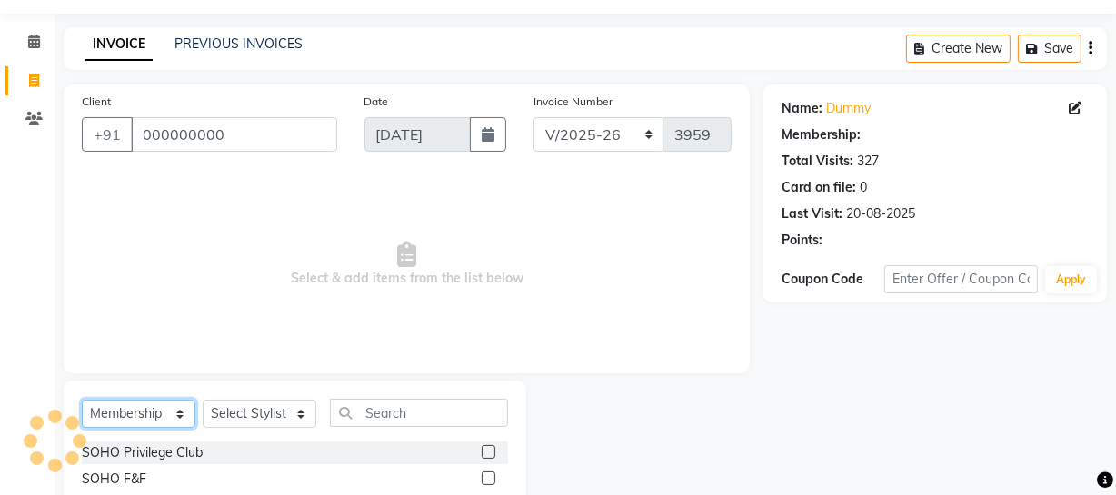
drag, startPoint x: 155, startPoint y: 419, endPoint x: 147, endPoint y: 400, distance: 20.8
click at [153, 415] on select "Select Service Product Membership Package Voucher Prepaid Gift Card" at bounding box center [139, 414] width 114 height 28
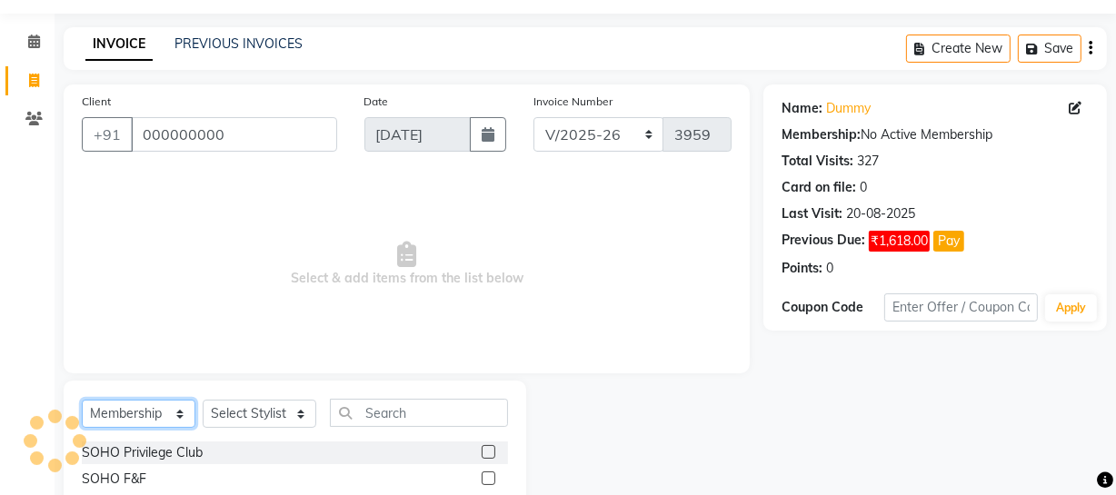
select select "service"
click at [82, 400] on select "Select Service Product Membership Package Voucher Prepaid Gift Card" at bounding box center [139, 414] width 114 height 28
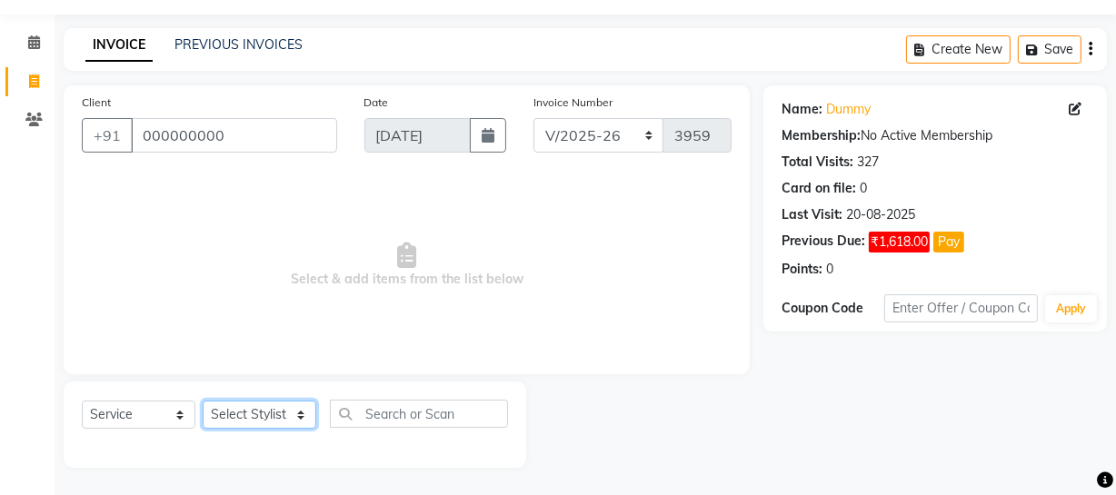
click at [253, 417] on select "Select Stylist [PERSON_NAME] Adhamya [PERSON_NAME] [PERSON_NAME] [PERSON_NAME] …" at bounding box center [260, 415] width 114 height 28
select select "86027"
click at [203, 401] on select "Select Stylist [PERSON_NAME] Adhamya [PERSON_NAME] [PERSON_NAME] [PERSON_NAME] …" at bounding box center [260, 415] width 114 height 28
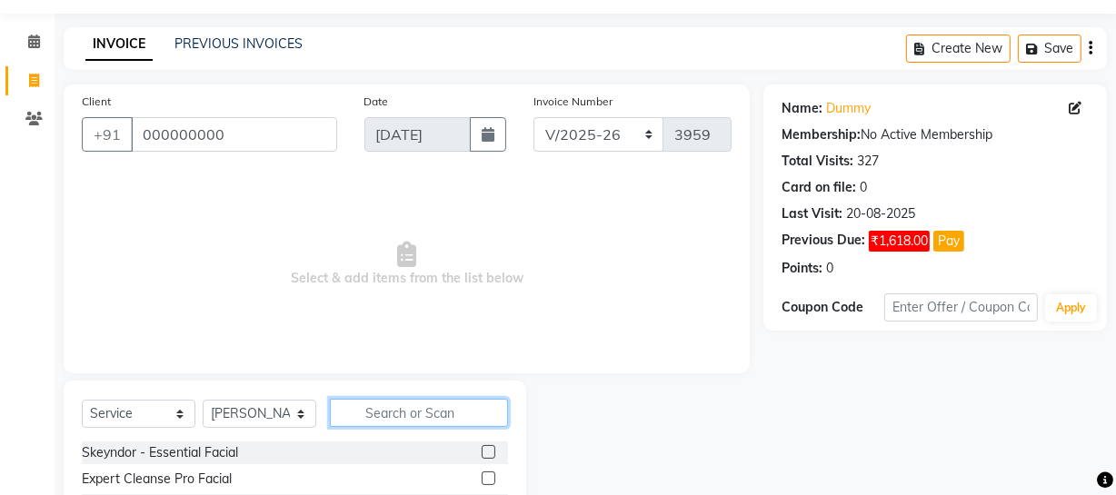
click at [350, 411] on input "text" at bounding box center [419, 413] width 178 height 28
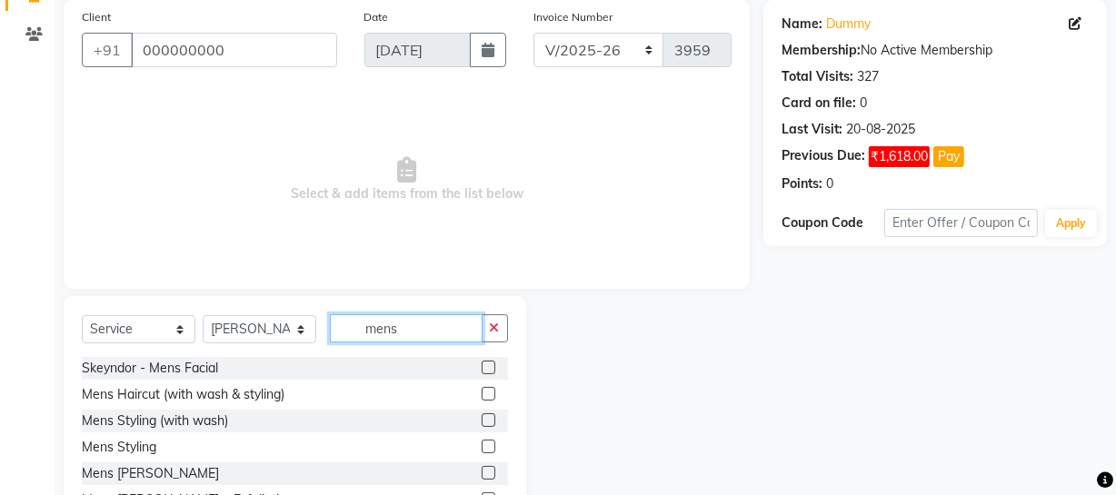
scroll to position [234, 0]
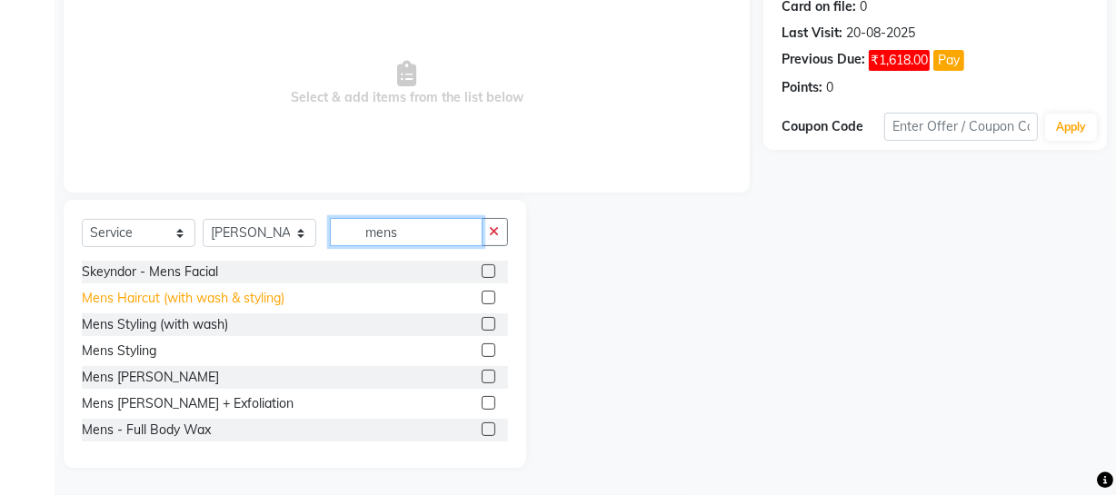
type input "mens"
click at [214, 295] on div "Mens Haircut (with wash & styling)" at bounding box center [183, 298] width 203 height 19
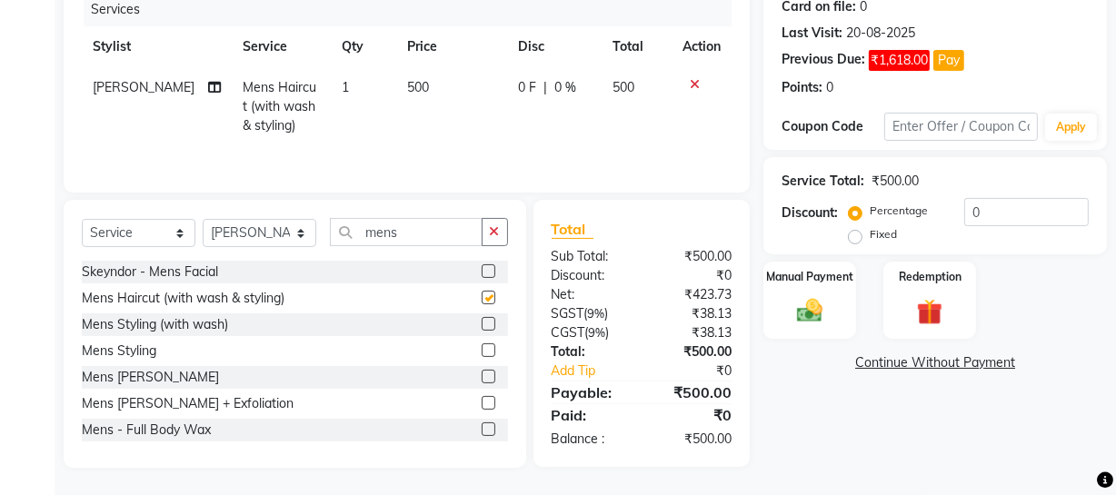
checkbox input "false"
click at [818, 311] on img at bounding box center [810, 310] width 44 height 31
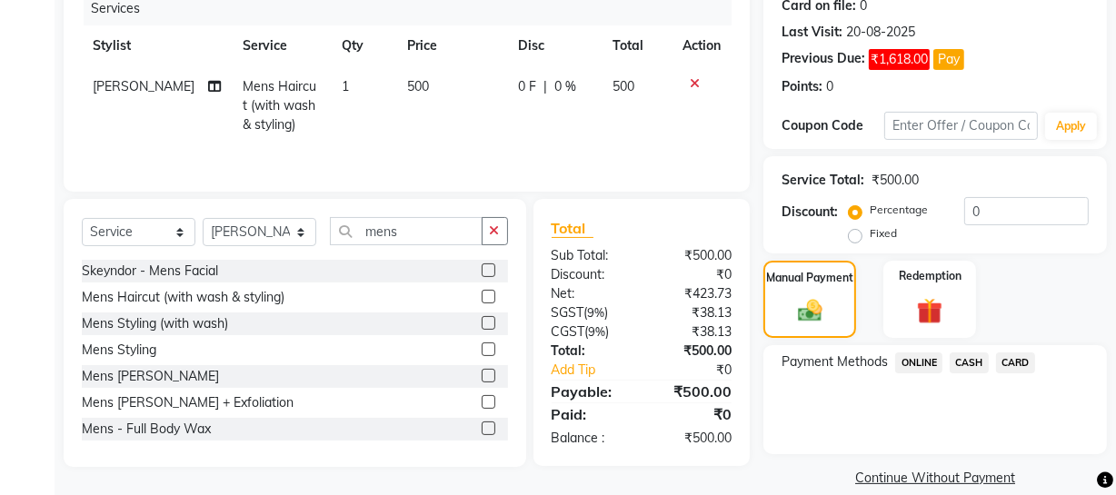
click at [914, 373] on span "ONLINE" at bounding box center [918, 363] width 47 height 21
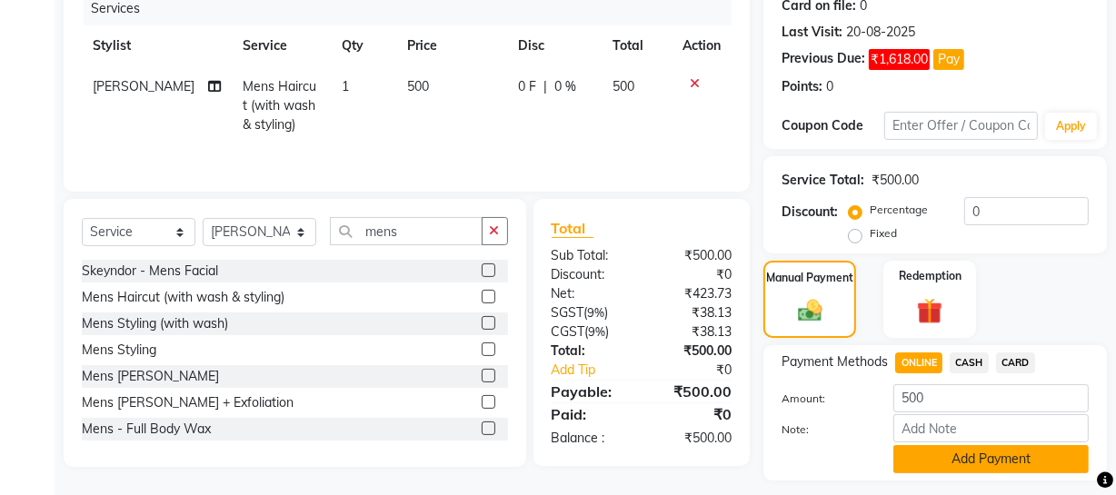
click at [923, 454] on button "Add Payment" at bounding box center [991, 459] width 195 height 28
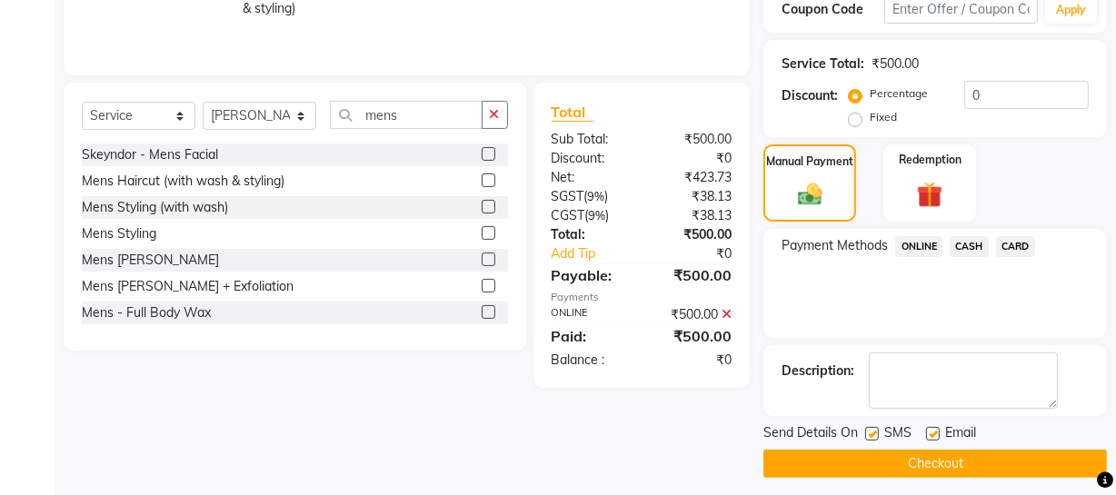
scroll to position [359, 0]
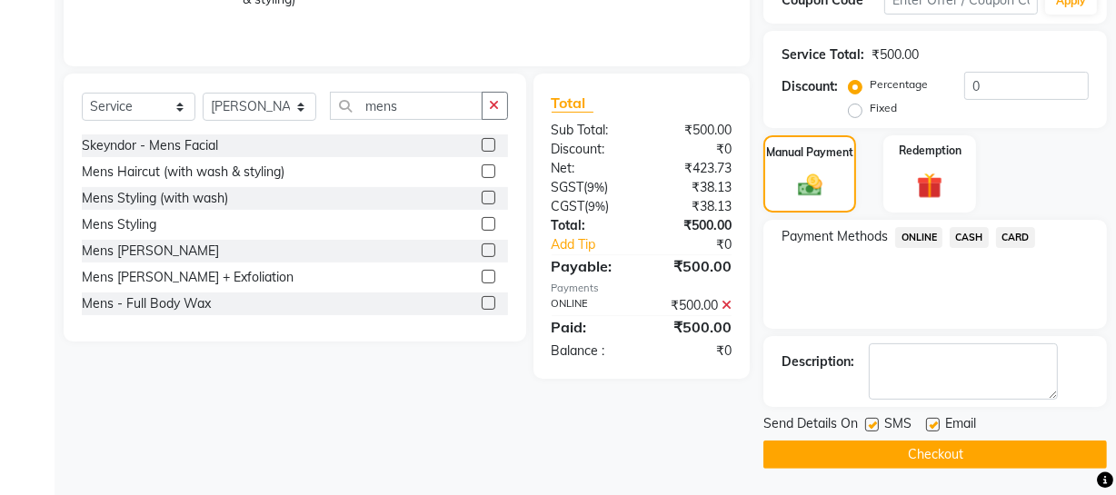
click at [881, 452] on button "Checkout" at bounding box center [936, 455] width 344 height 28
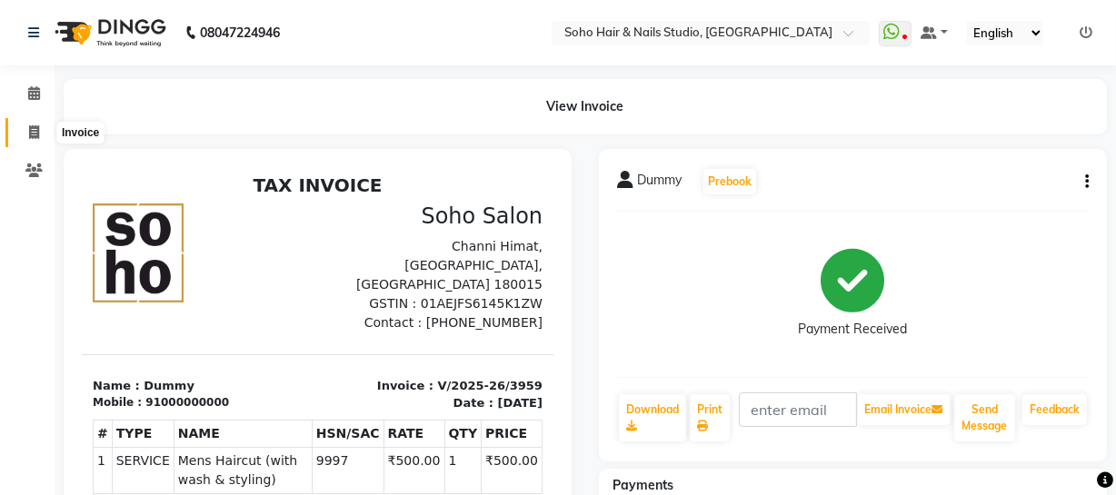
click at [46, 125] on span at bounding box center [34, 133] width 32 height 21
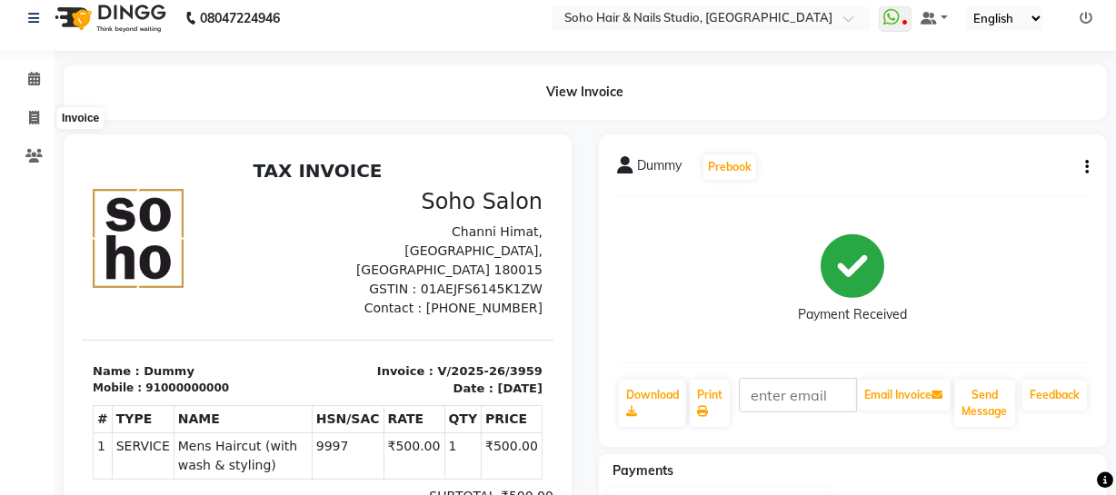
select select "service"
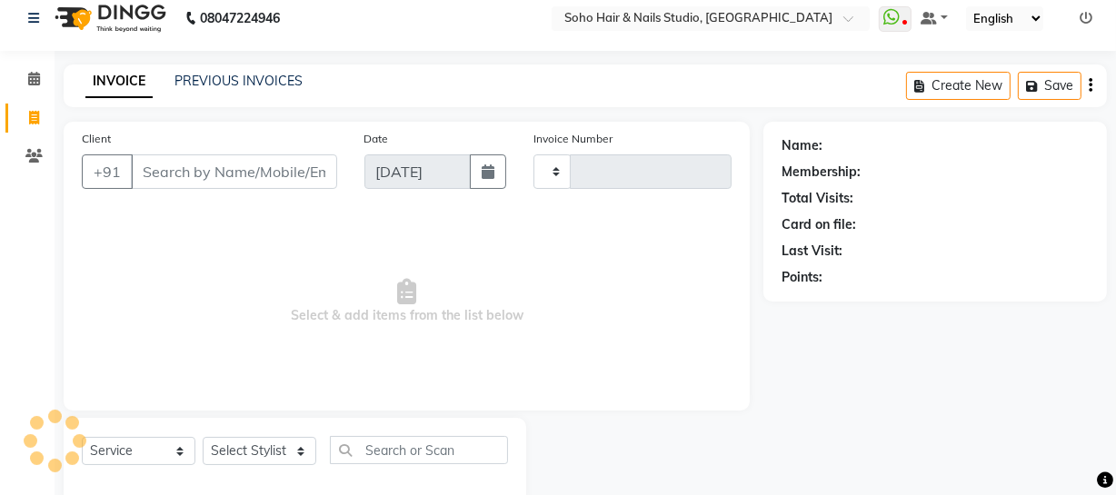
scroll to position [52, 0]
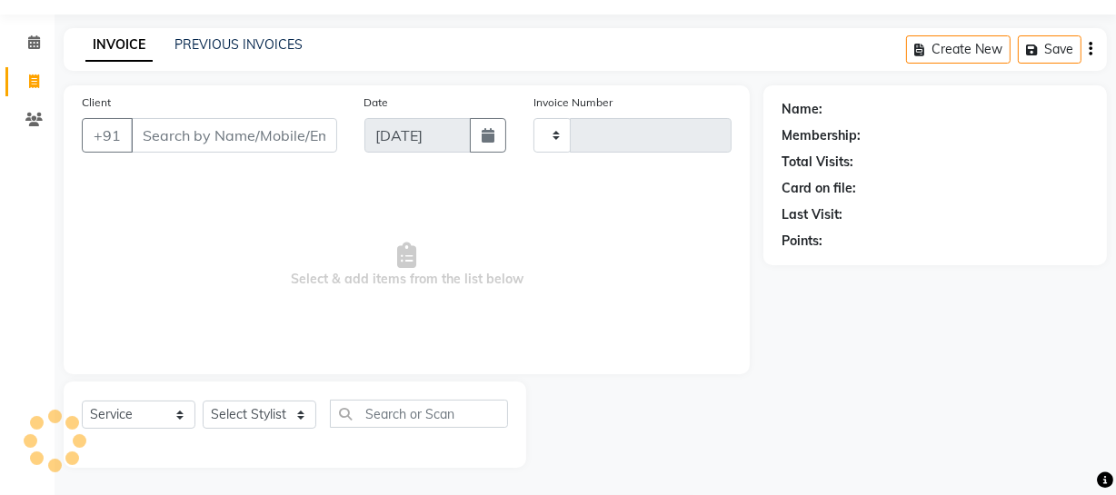
type input "3960"
select select "735"
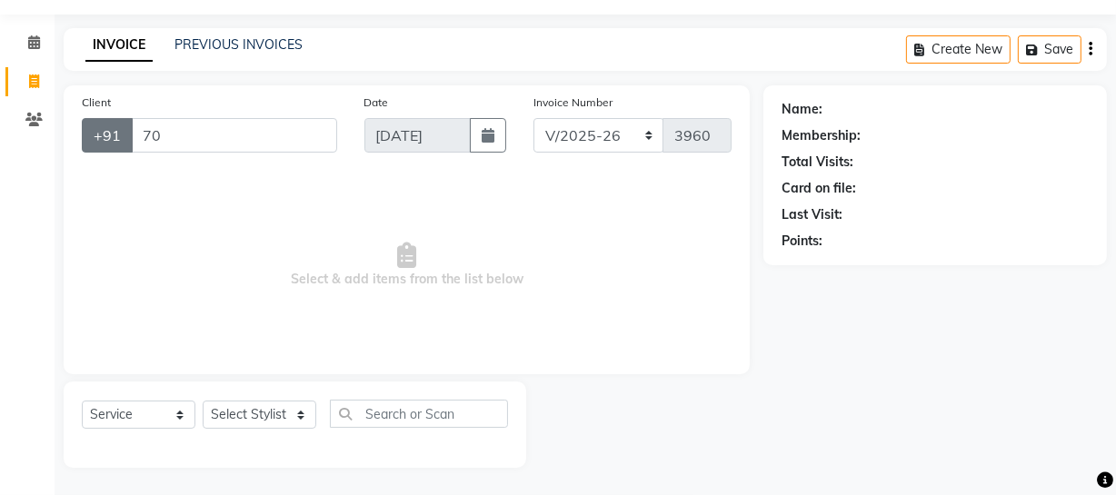
type input "700"
select select "membership"
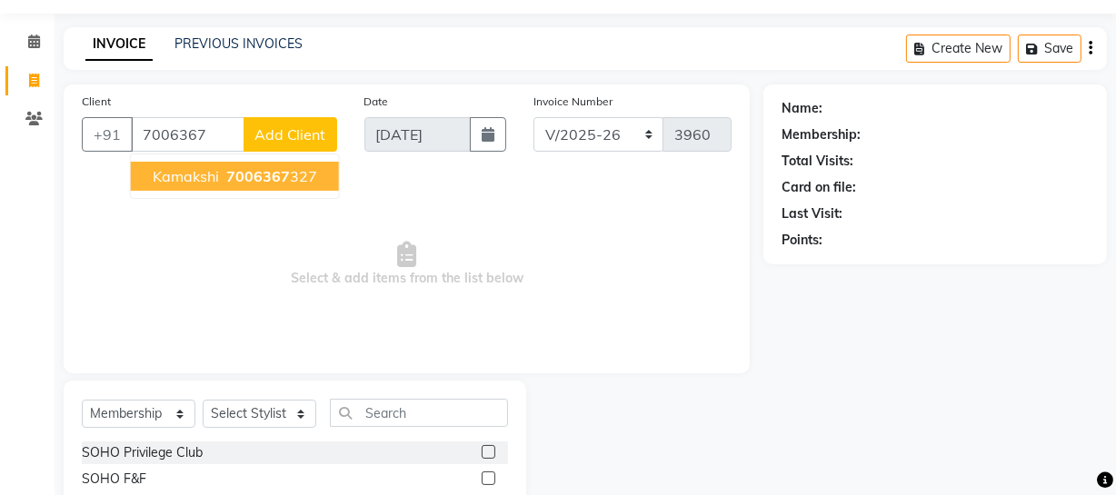
click at [223, 169] on ngb-highlight "7006367 327" at bounding box center [270, 176] width 95 height 18
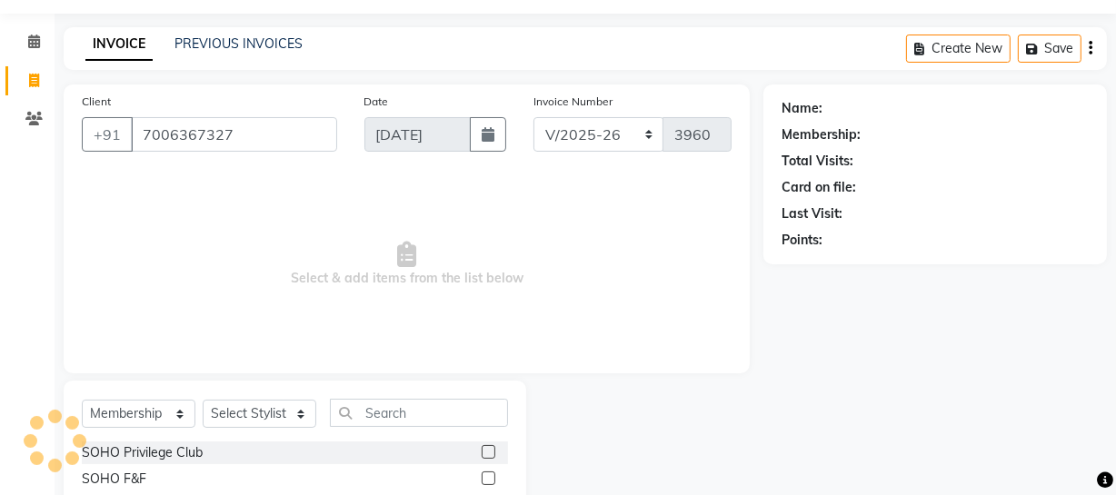
type input "7006367327"
select select "1: Object"
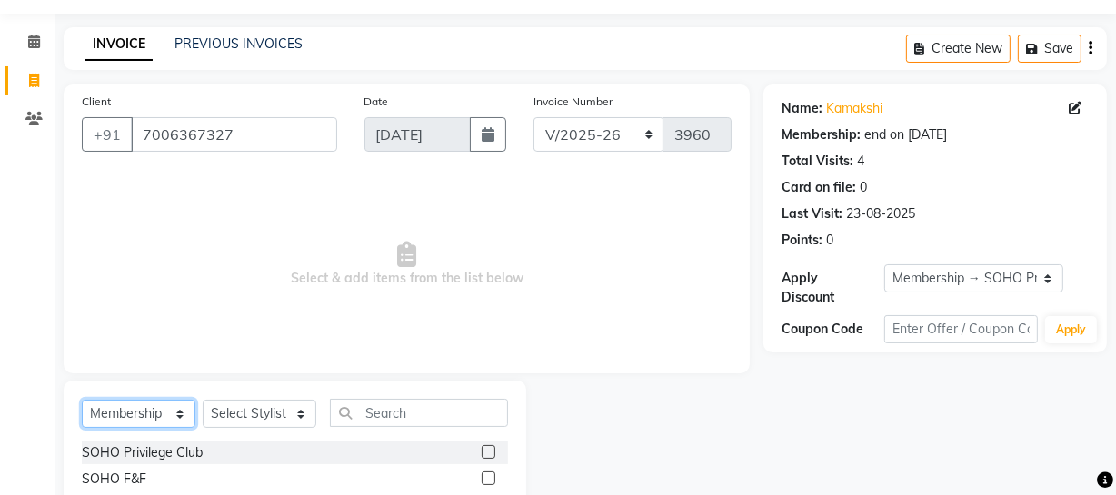
click at [101, 417] on select "Select Service Product Membership Package Voucher Prepaid Gift Card" at bounding box center [139, 414] width 114 height 28
select select "V"
click at [82, 400] on select "Select Service Product Membership Package Voucher Prepaid Gift Card" at bounding box center [139, 414] width 114 height 28
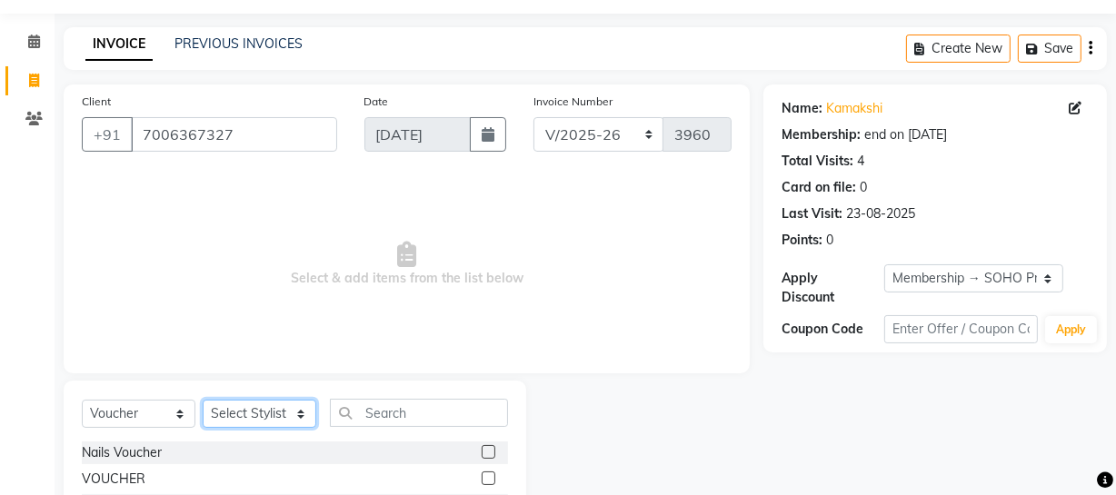
drag, startPoint x: 250, startPoint y: 422, endPoint x: 252, endPoint y: 404, distance: 18.3
click at [250, 421] on select "Select Stylist [PERSON_NAME] Adhamya [PERSON_NAME] [PERSON_NAME] [PERSON_NAME] …" at bounding box center [260, 414] width 114 height 28
select select "22783"
click at [203, 400] on select "Select Stylist [PERSON_NAME] Adhamya [PERSON_NAME] [PERSON_NAME] [PERSON_NAME] …" at bounding box center [260, 414] width 114 height 28
click at [110, 482] on div "VOUCHER" at bounding box center [114, 479] width 64 height 19
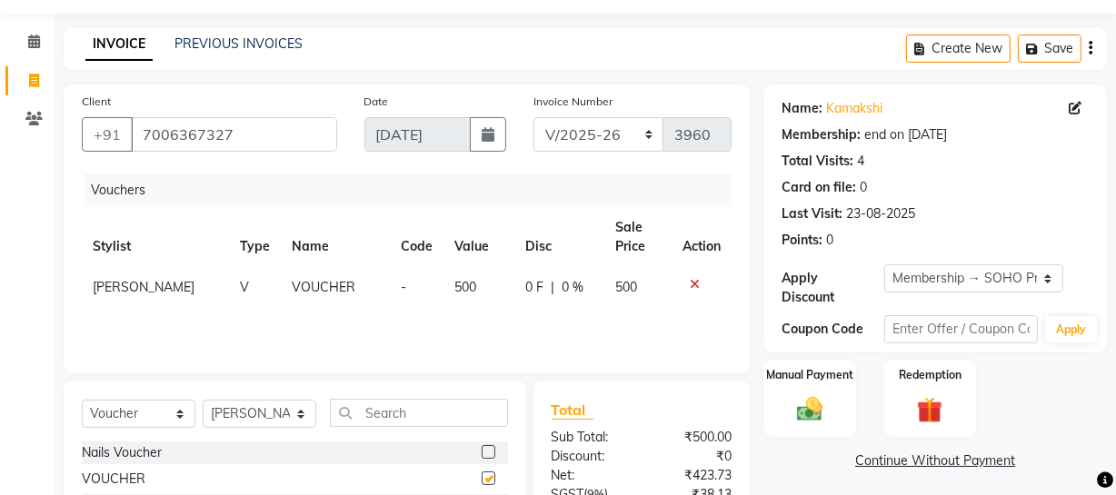
checkbox input "false"
click at [485, 283] on td "500" at bounding box center [479, 287] width 71 height 41
select select "22783"
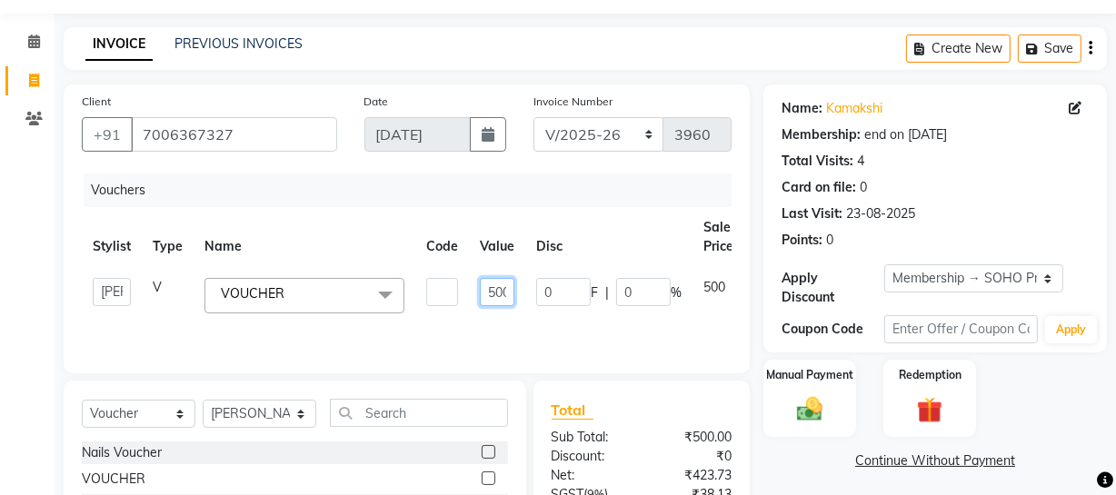
click at [500, 288] on input "500" at bounding box center [497, 292] width 35 height 28
type input "2000"
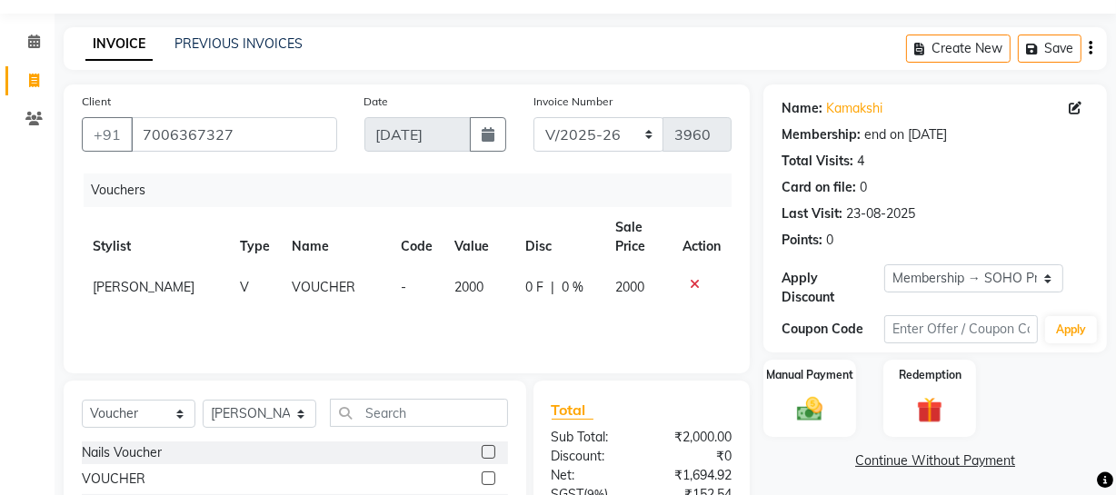
click at [1048, 193] on div "Card on file: 0" at bounding box center [935, 187] width 307 height 19
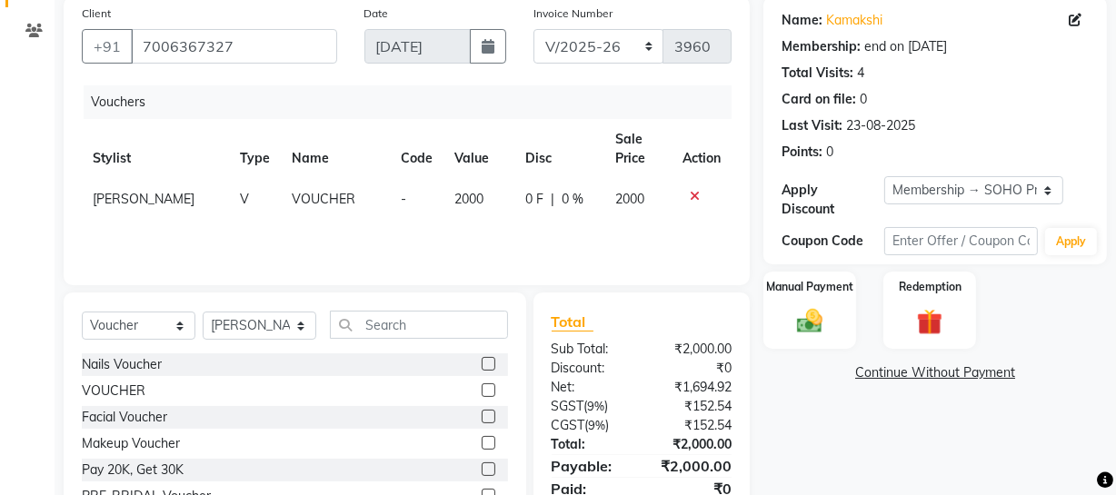
scroll to position [234, 0]
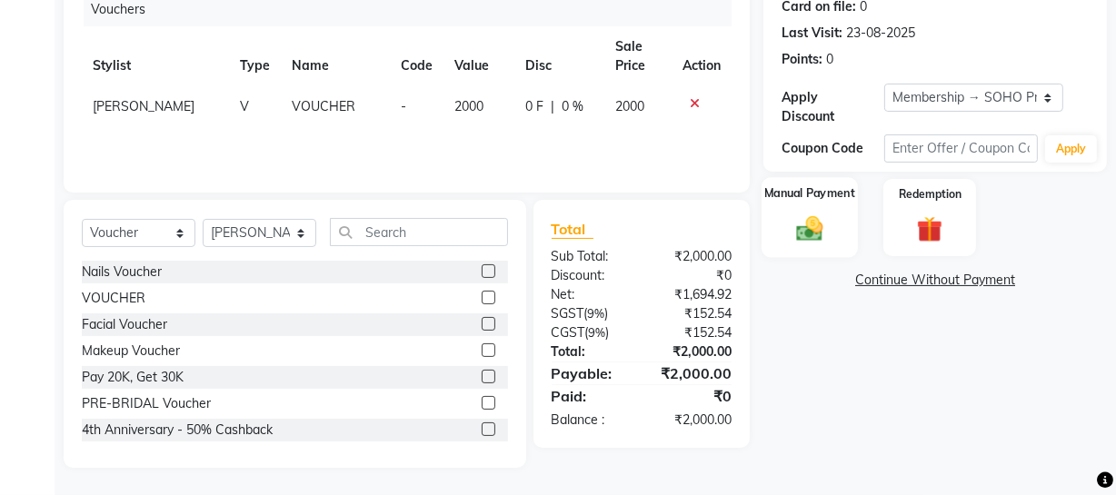
click at [814, 255] on div "Manual Payment" at bounding box center [810, 217] width 96 height 81
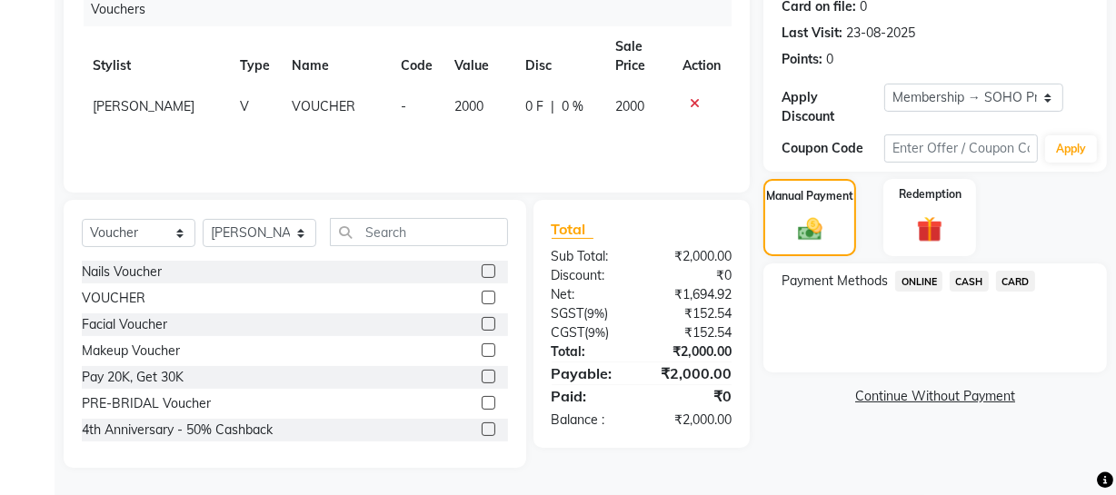
click at [925, 279] on span "ONLINE" at bounding box center [918, 281] width 47 height 21
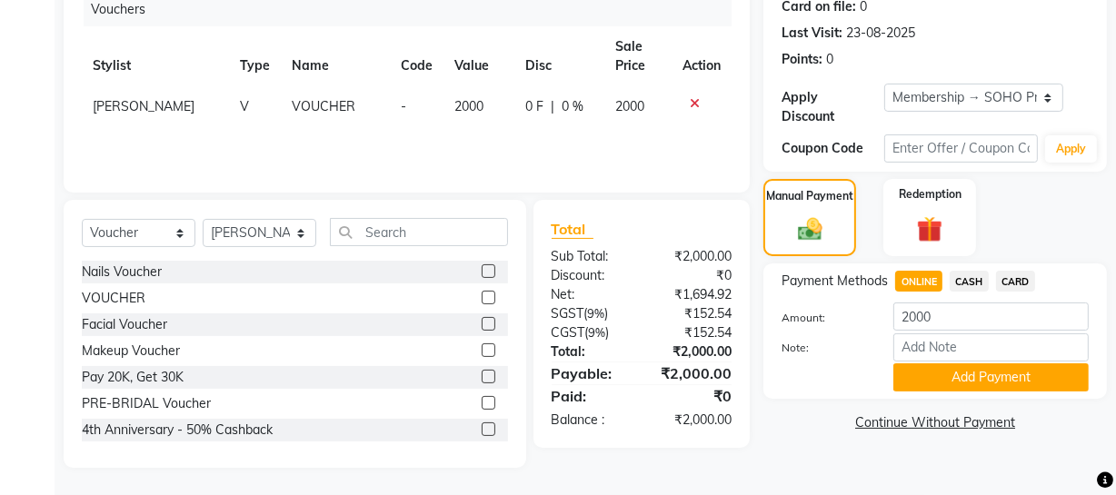
click at [925, 375] on button "Add Payment" at bounding box center [991, 378] width 195 height 28
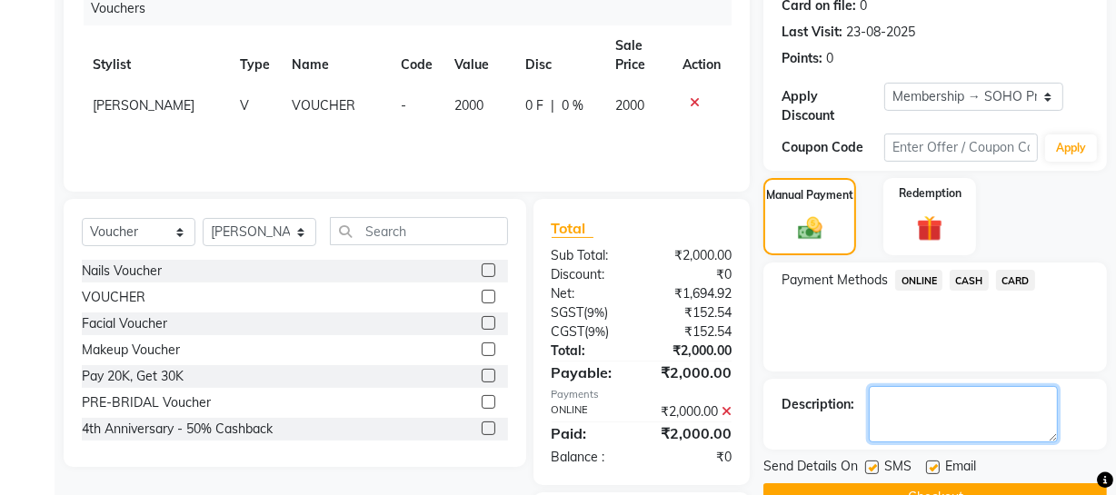
click at [903, 432] on textarea at bounding box center [963, 414] width 189 height 56
click at [1030, 428] on textarea at bounding box center [963, 414] width 189 height 56
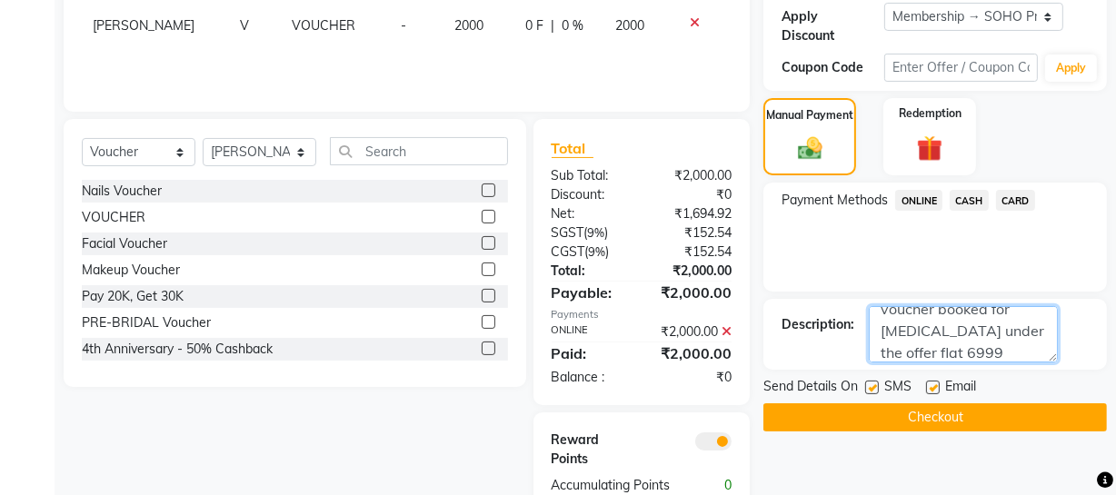
scroll to position [379, 0]
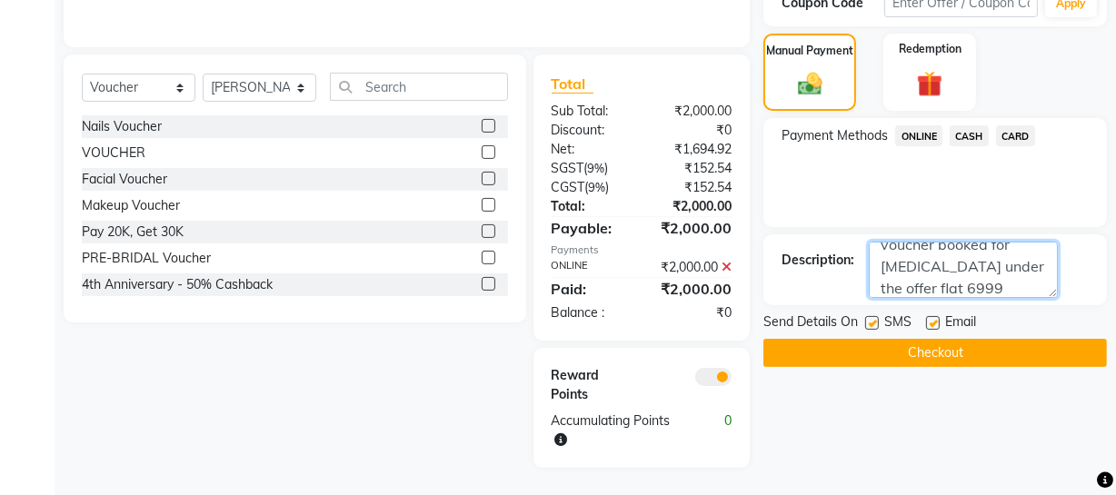
type textarea "voucher booked for [MEDICAL_DATA] under the offer flat 6999"
click at [1036, 364] on button "Checkout" at bounding box center [936, 353] width 344 height 28
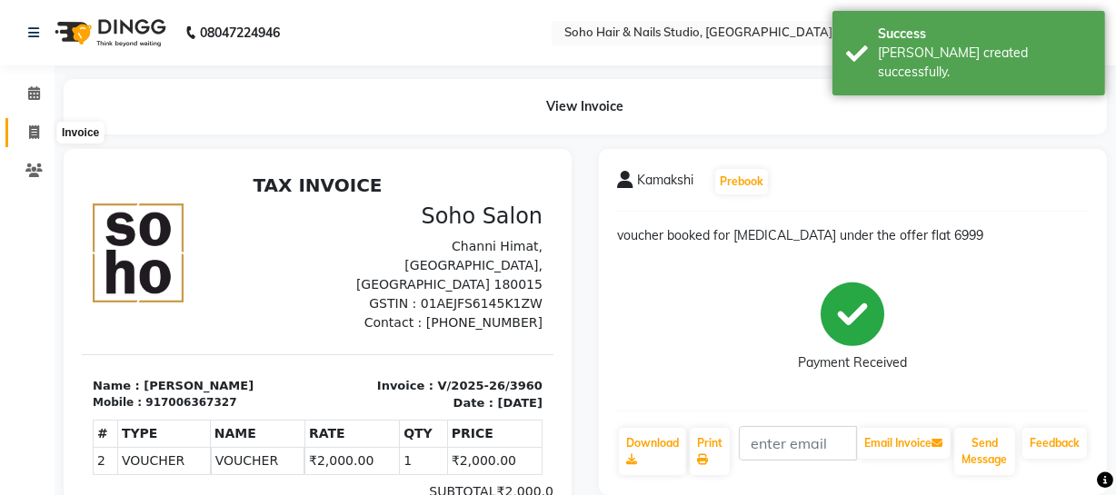
click at [25, 125] on span at bounding box center [34, 133] width 32 height 21
select select "service"
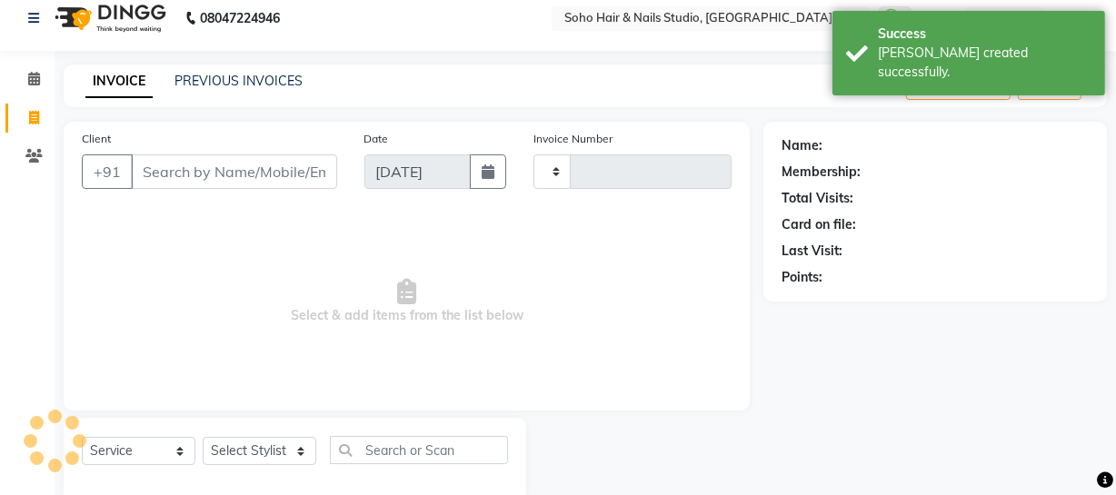
type input "3961"
select select "735"
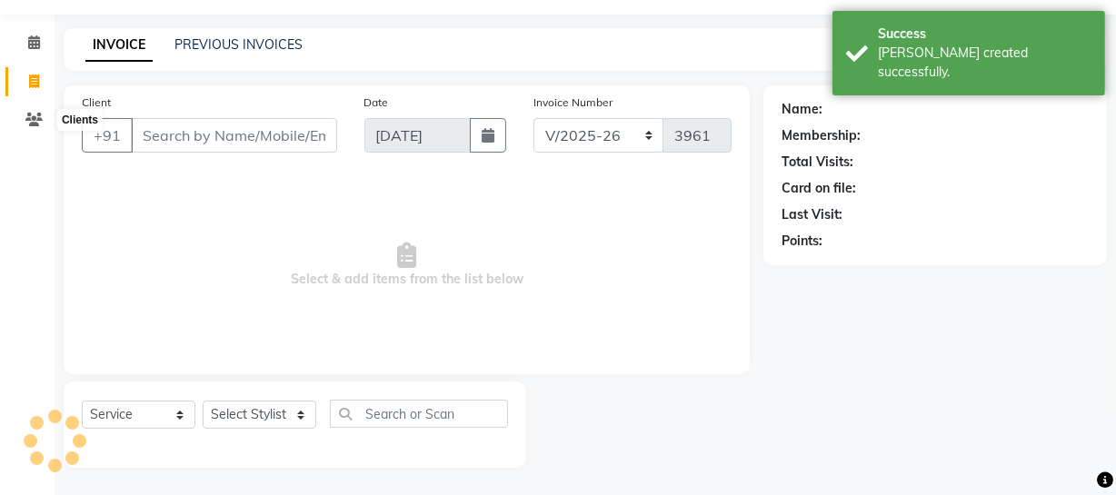
select select "membership"
